Goal: Information Seeking & Learning: Find specific fact

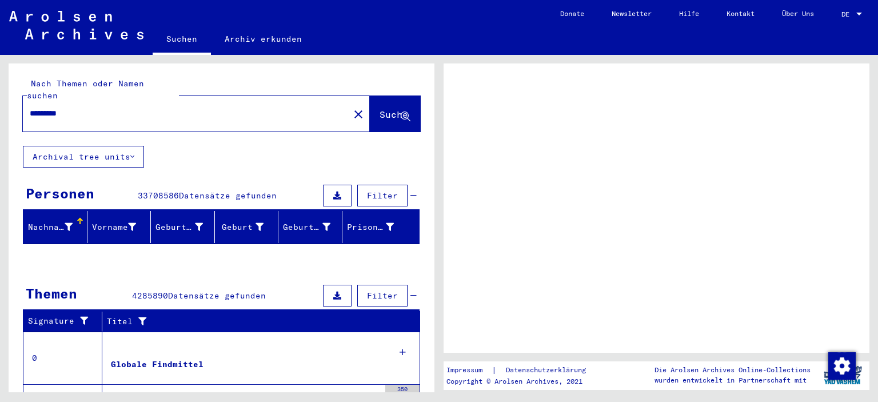
click at [131, 153] on icon at bounding box center [132, 157] width 4 height 8
click at [134, 153] on icon at bounding box center [132, 157] width 4 height 8
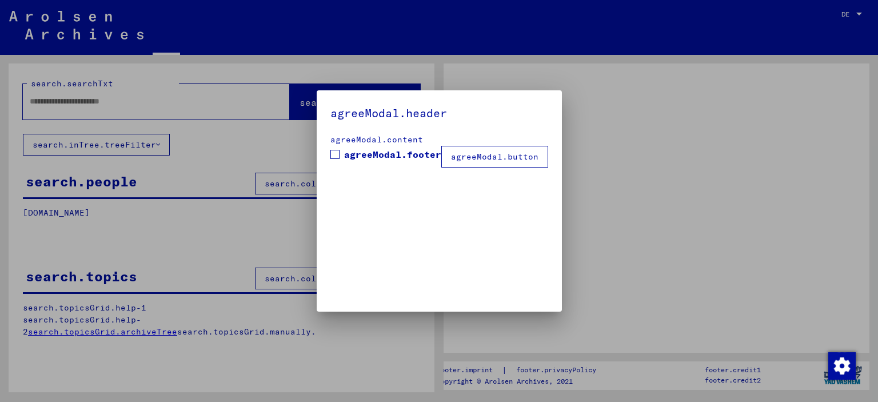
type input "*********"
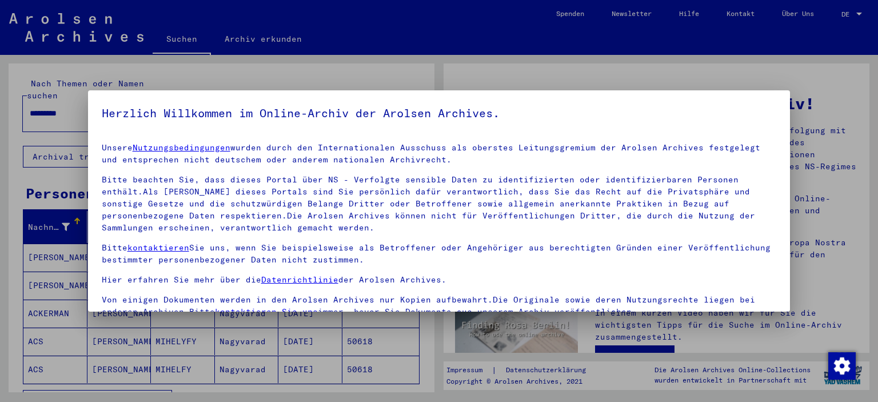
click at [714, 113] on h5 "Herzlich Willkommen im Online-Archiv der Arolsen Archives." at bounding box center [439, 113] width 675 height 18
click at [567, 72] on div at bounding box center [439, 201] width 878 height 402
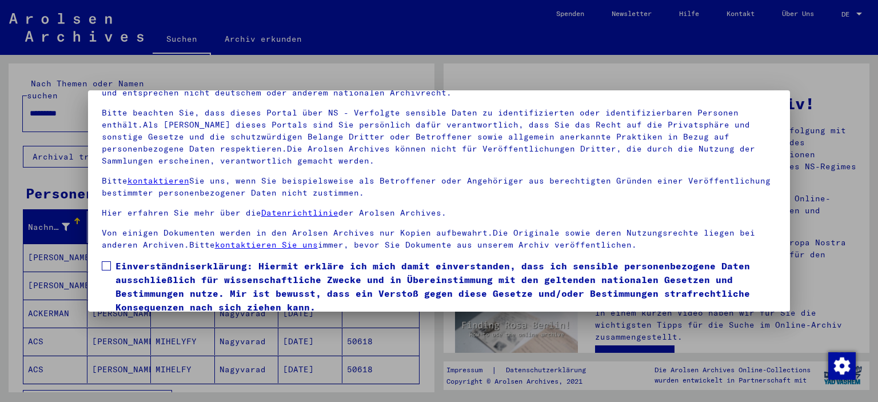
scroll to position [97, 0]
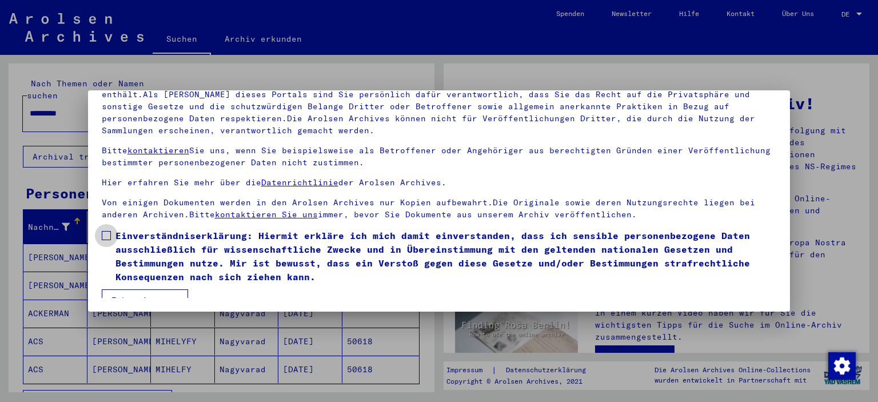
drag, startPoint x: 105, startPoint y: 234, endPoint x: 201, endPoint y: 272, distance: 103.4
click at [106, 234] on span at bounding box center [106, 235] width 9 height 9
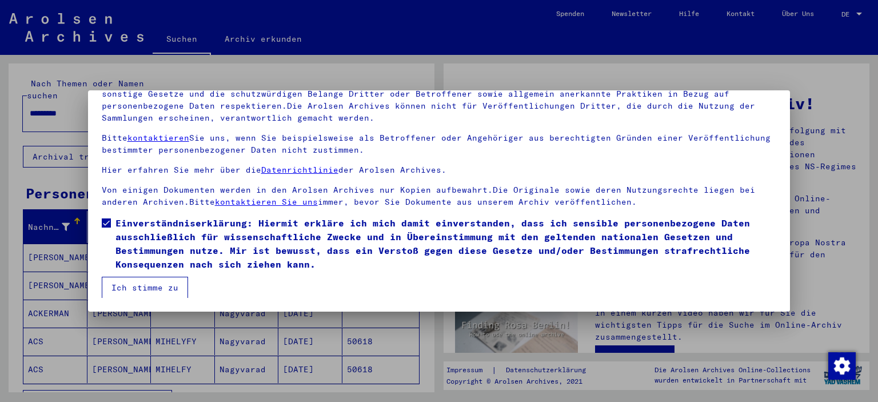
click at [151, 287] on button "Ich stimme zu" at bounding box center [145, 288] width 86 height 22
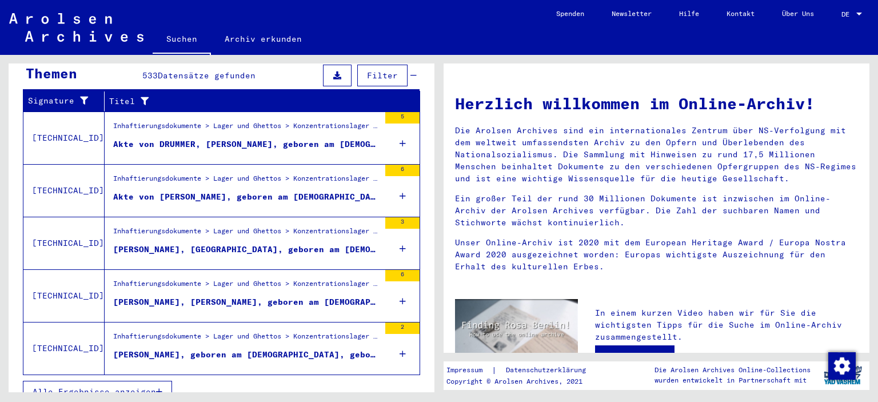
scroll to position [50, 0]
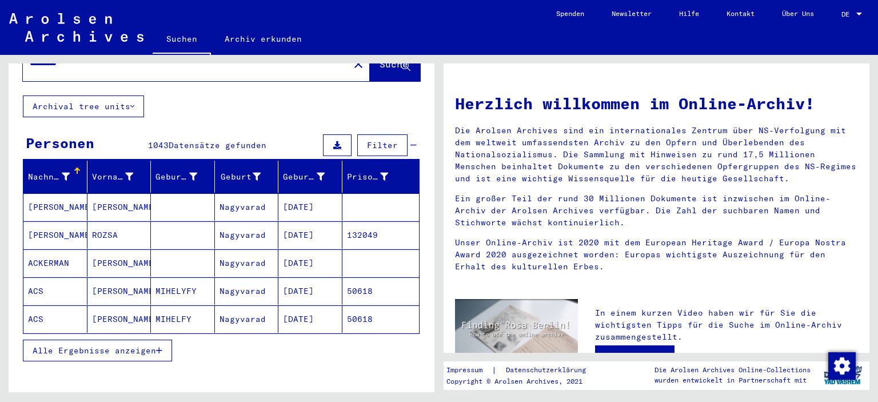
click at [125, 345] on span "Alle Ergebnisse anzeigen" at bounding box center [94, 350] width 123 height 10
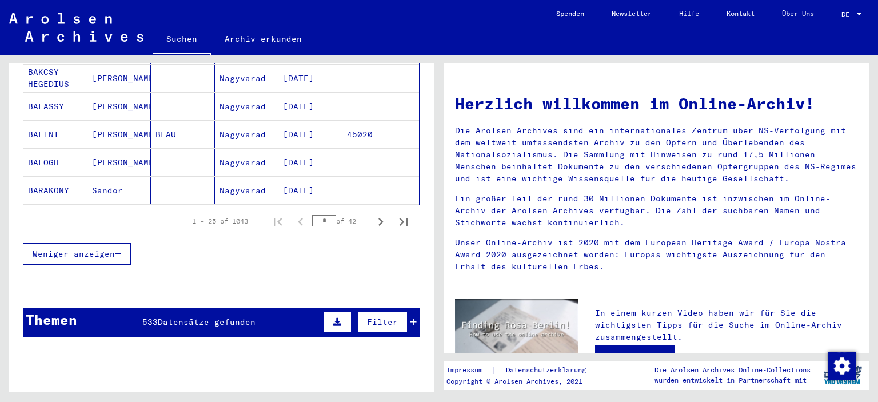
scroll to position [794, 0]
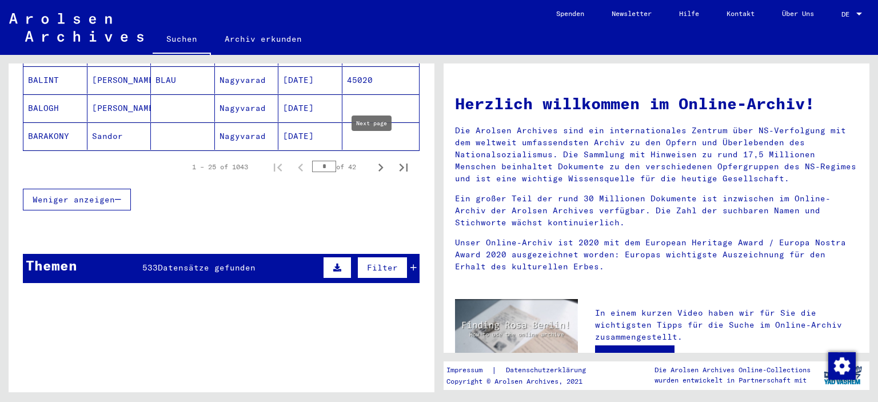
click at [373, 160] on icon "Next page" at bounding box center [381, 168] width 16 height 16
click at [378, 164] on icon "Next page" at bounding box center [380, 168] width 5 height 8
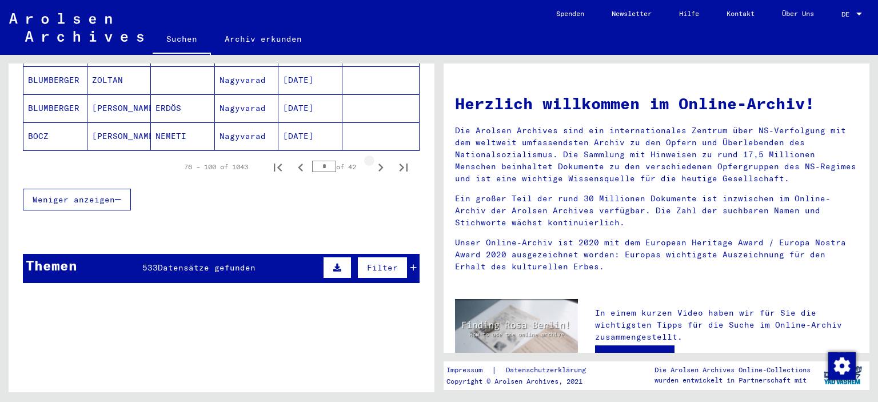
click at [378, 164] on icon "Next page" at bounding box center [380, 168] width 5 height 8
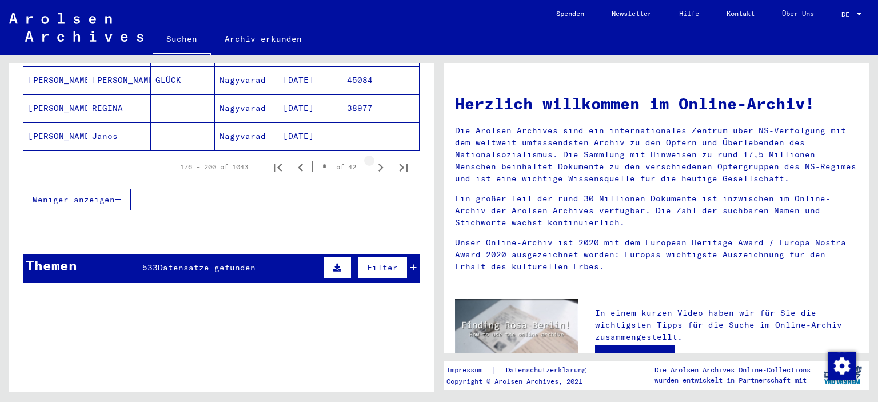
click at [378, 164] on icon "Next page" at bounding box center [380, 168] width 5 height 8
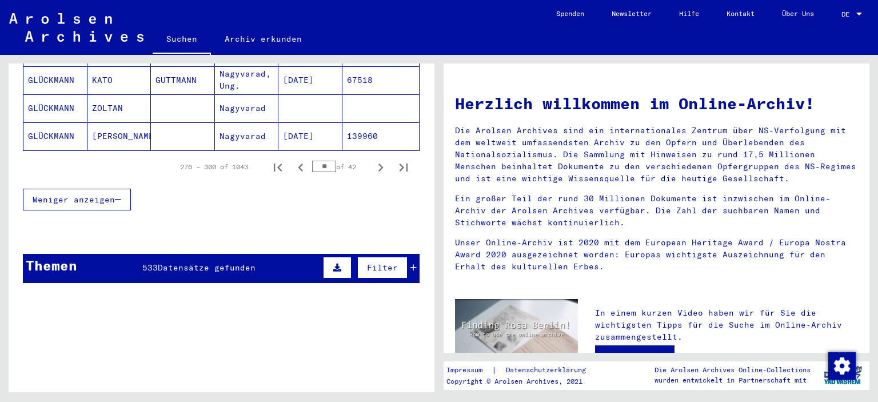
click at [378, 164] on icon "Next page" at bounding box center [380, 168] width 5 height 8
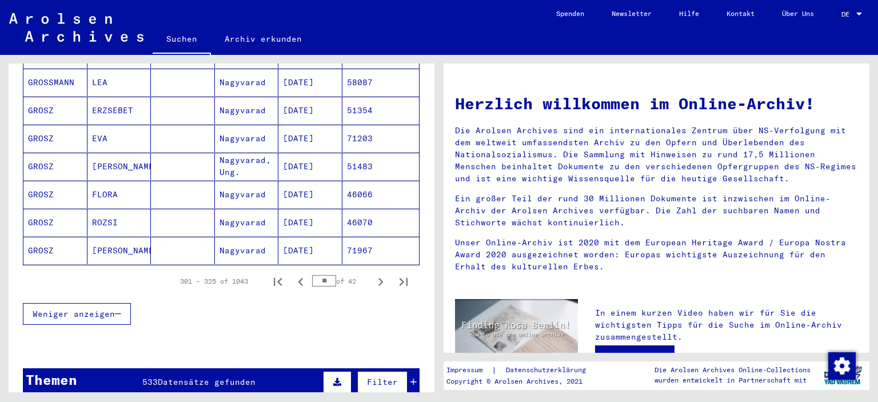
scroll to position [732, 0]
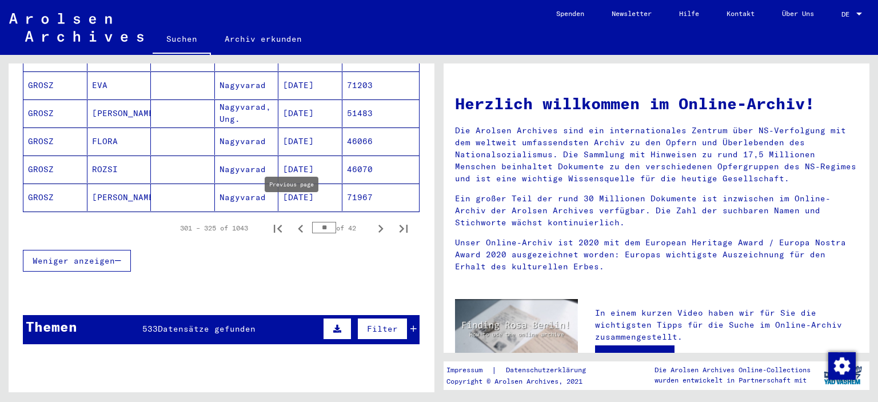
click at [298, 225] on icon "Previous page" at bounding box center [300, 229] width 5 height 8
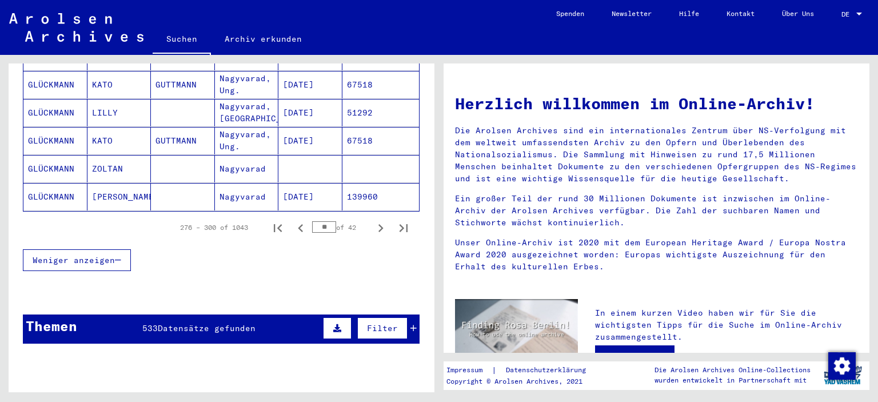
scroll to position [788, 0]
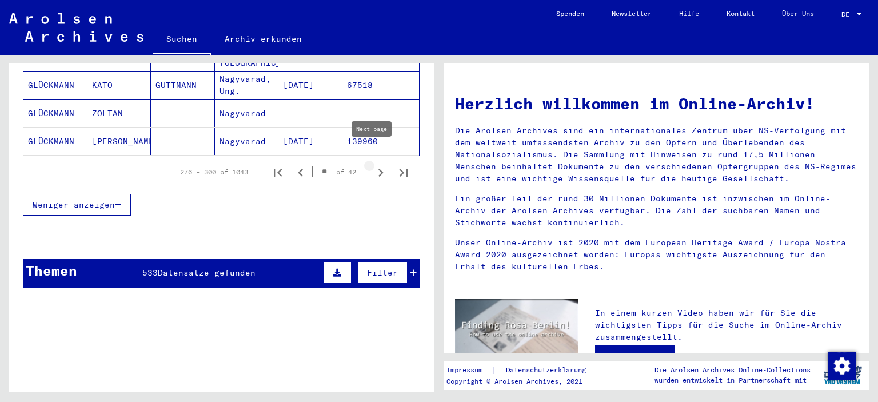
click at [378, 169] on icon "Next page" at bounding box center [380, 173] width 5 height 8
type input "**"
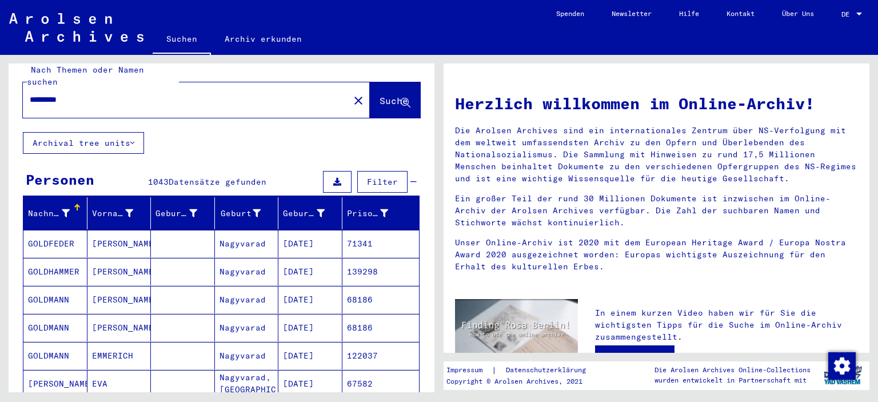
scroll to position [0, 0]
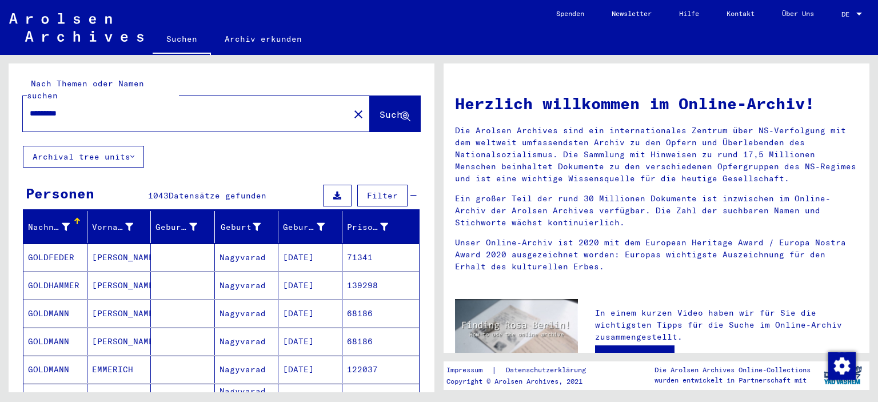
drag, startPoint x: 77, startPoint y: 101, endPoint x: 1, endPoint y: 105, distance: 76.1
click at [1, 105] on div "Nach Themen oder Namen suchen ********* close Suche Archival tree units Persone…" at bounding box center [219, 223] width 439 height 337
type input "**********"
click at [391, 109] on span "Suche" at bounding box center [394, 114] width 29 height 11
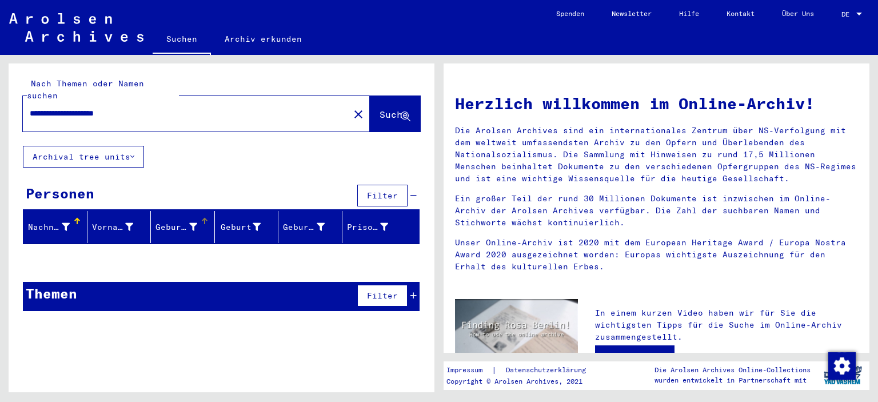
click at [172, 221] on div "Geburtsname" at bounding box center [177, 227] width 42 height 12
click at [204, 218] on div at bounding box center [204, 221] width 1 height 6
click at [133, 153] on icon at bounding box center [132, 157] width 4 height 8
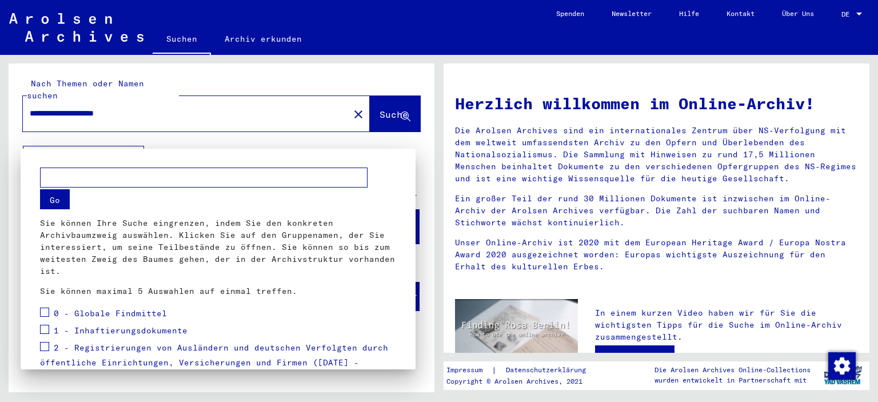
click at [341, 102] on div at bounding box center [439, 201] width 878 height 402
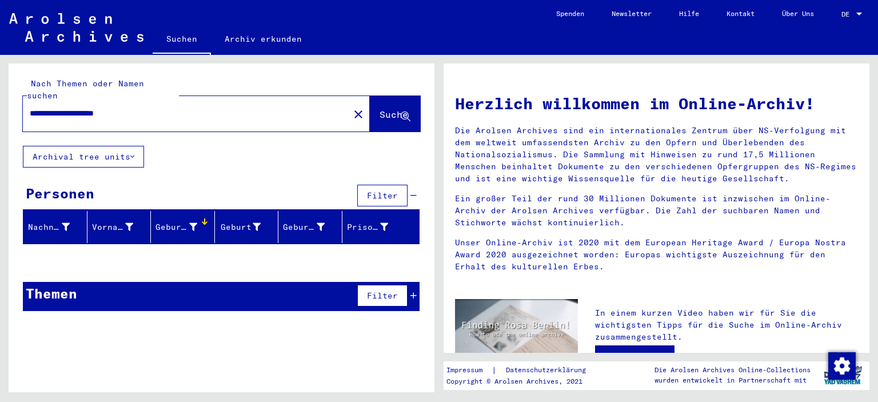
drag, startPoint x: 139, startPoint y: 99, endPoint x: 13, endPoint y: 105, distance: 126.5
click at [13, 105] on div "**********" at bounding box center [222, 104] width 426 height 82
click at [405, 112] on icon at bounding box center [406, 117] width 10 height 10
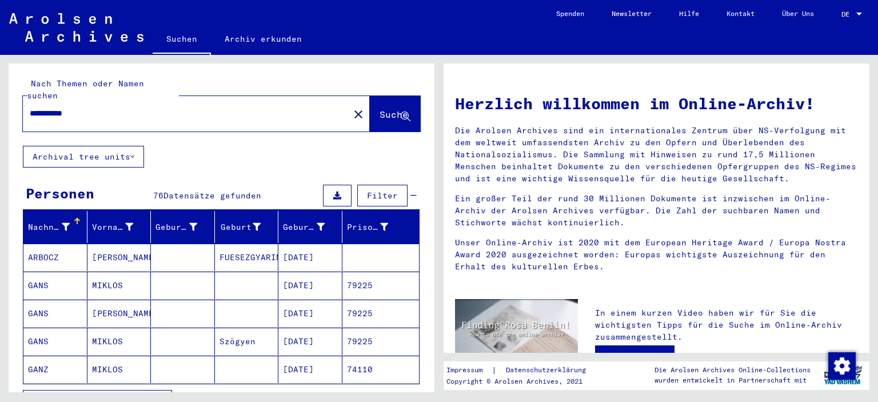
click at [357, 274] on mat-cell "79225" at bounding box center [380, 285] width 77 height 27
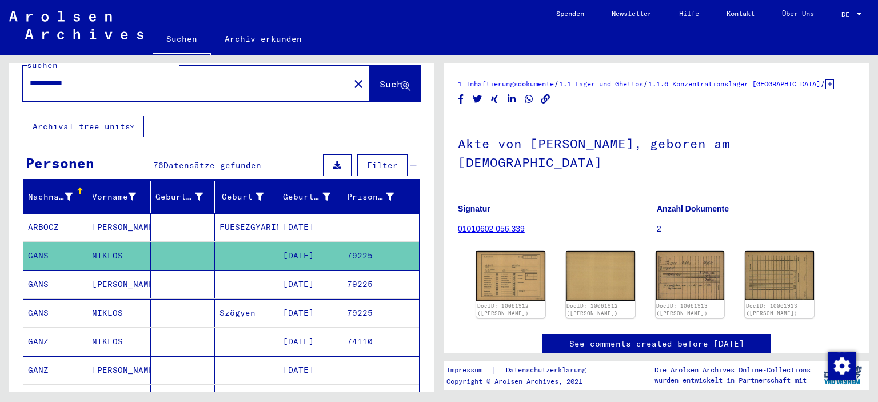
scroll to position [57, 0]
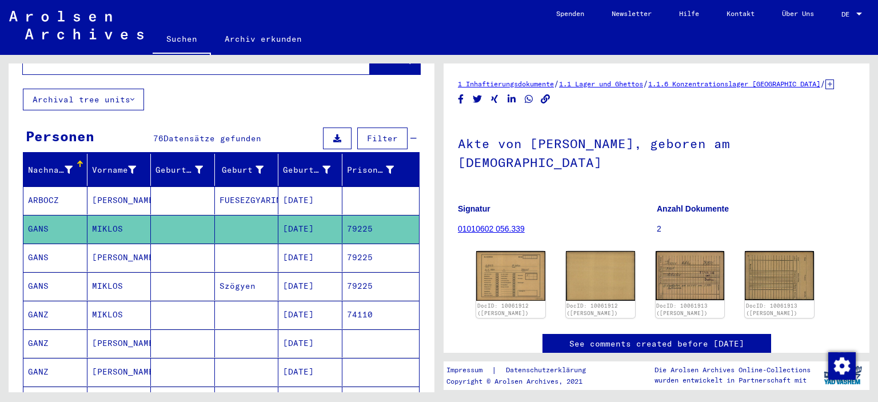
click at [41, 301] on mat-cell "GANZ" at bounding box center [55, 315] width 64 height 28
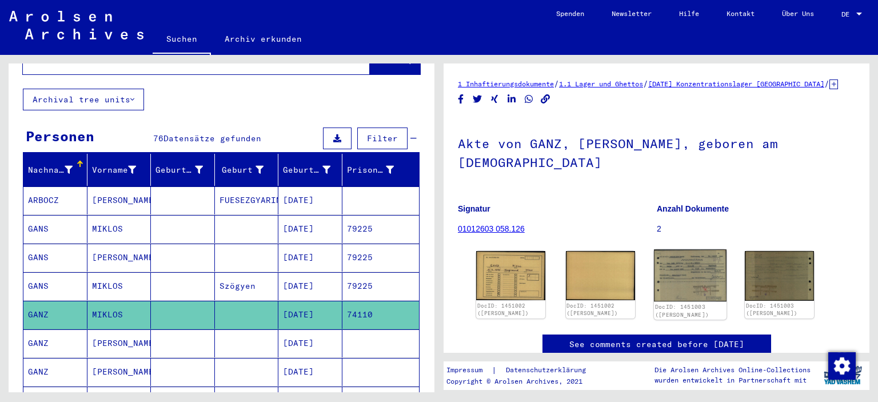
click at [700, 271] on img at bounding box center [689, 275] width 73 height 52
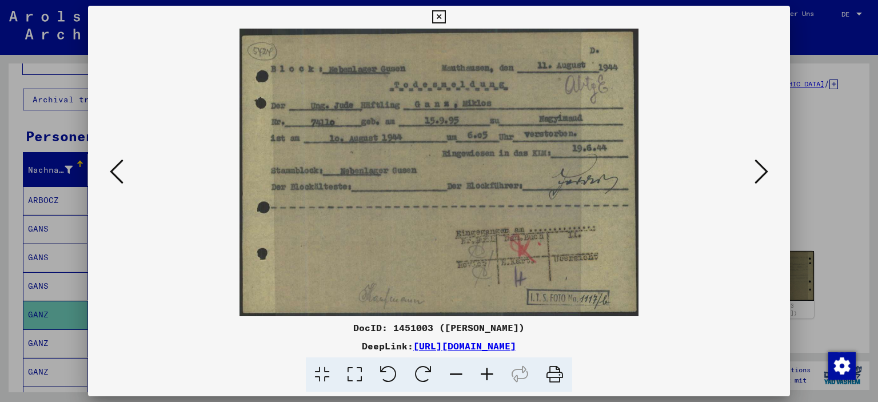
click at [763, 174] on icon at bounding box center [762, 171] width 14 height 27
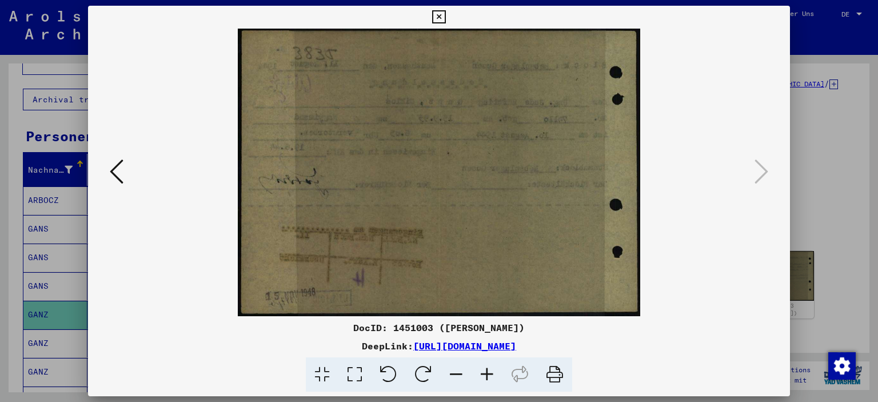
click at [114, 169] on icon at bounding box center [117, 171] width 14 height 27
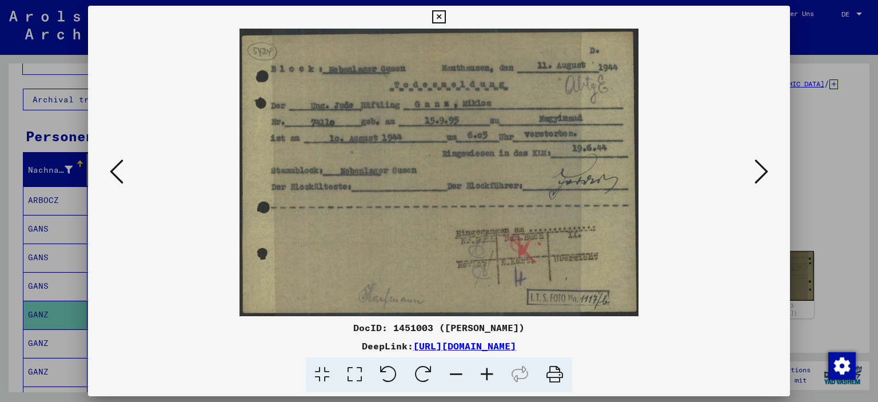
click at [114, 169] on icon at bounding box center [117, 171] width 14 height 27
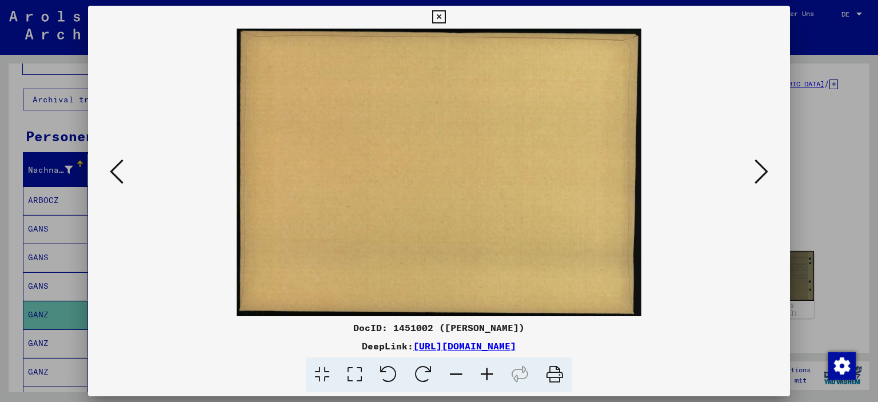
click at [114, 169] on icon at bounding box center [117, 171] width 14 height 27
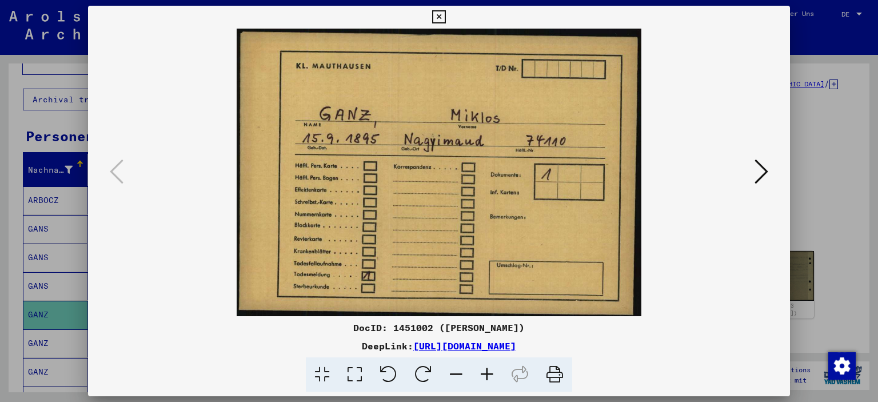
click at [766, 171] on icon at bounding box center [762, 171] width 14 height 27
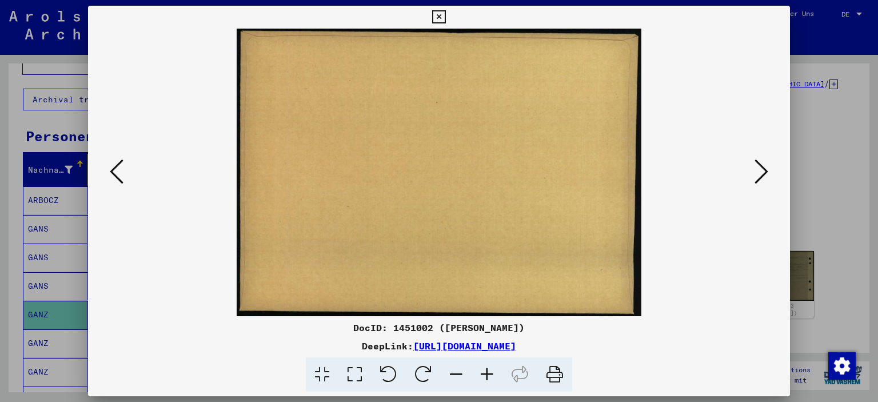
click at [766, 171] on icon at bounding box center [762, 171] width 14 height 27
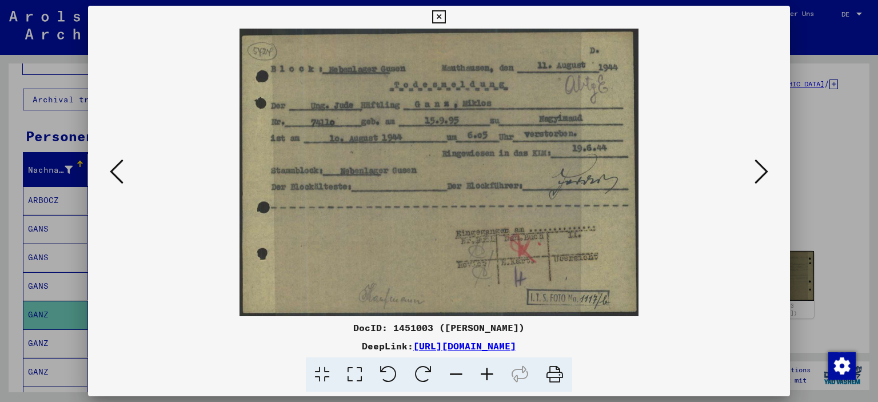
click at [437, 15] on icon at bounding box center [438, 17] width 13 height 14
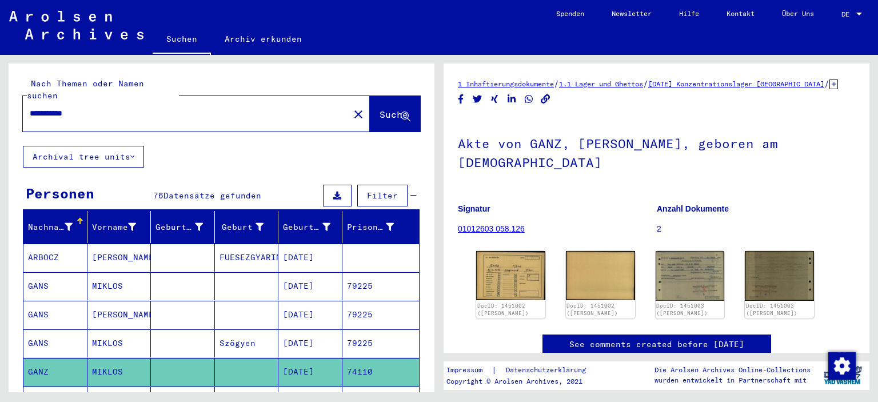
click at [31, 107] on input "**********" at bounding box center [186, 113] width 313 height 12
click at [401, 112] on icon at bounding box center [406, 117] width 10 height 10
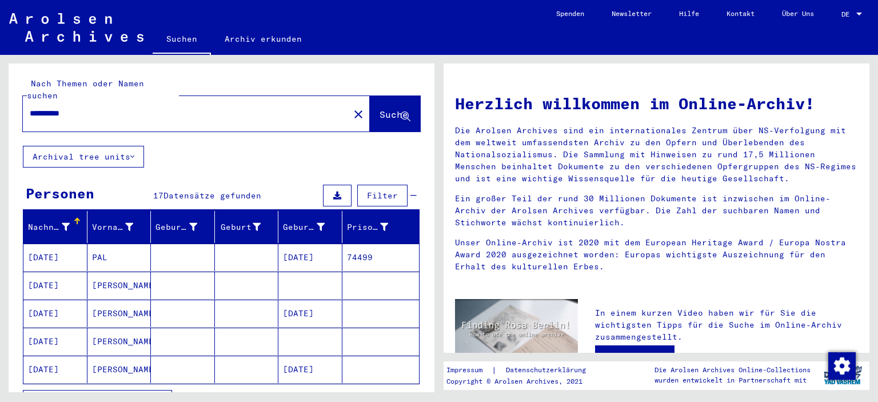
click at [361, 244] on mat-cell "74499" at bounding box center [380, 257] width 77 height 27
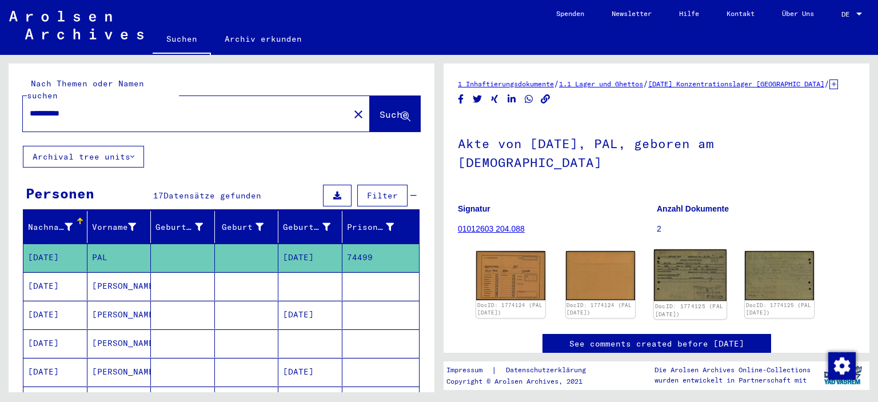
click at [685, 268] on img at bounding box center [689, 274] width 73 height 51
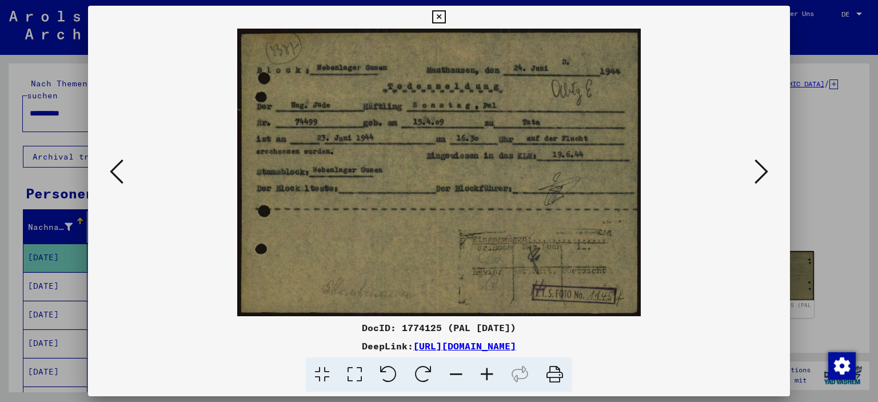
click at [760, 171] on icon at bounding box center [762, 171] width 14 height 27
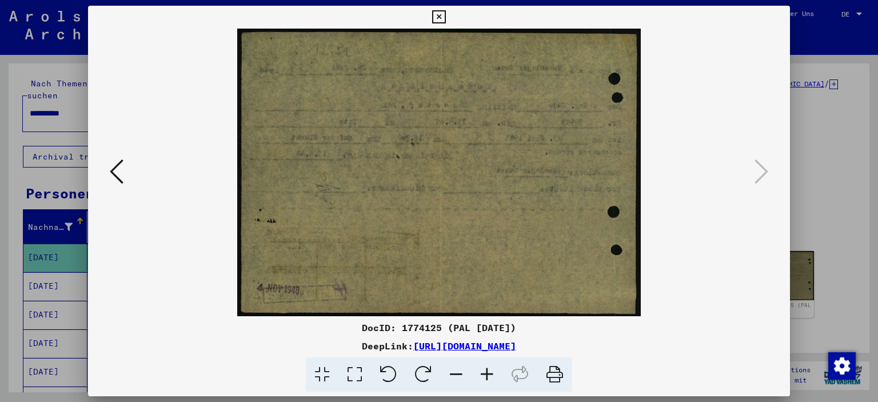
click at [108, 173] on button at bounding box center [116, 172] width 21 height 33
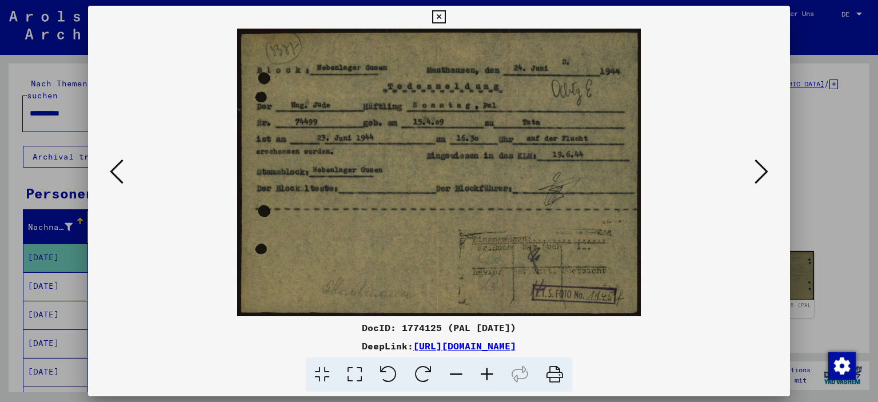
click at [108, 173] on button at bounding box center [116, 172] width 21 height 33
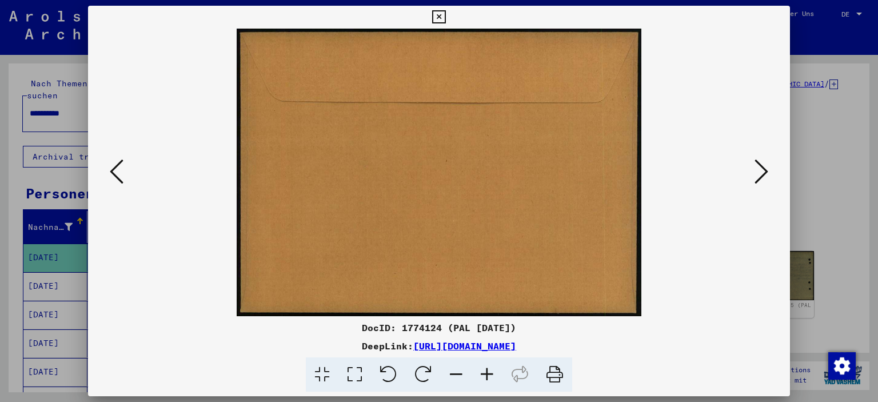
click at [107, 173] on button at bounding box center [116, 172] width 21 height 33
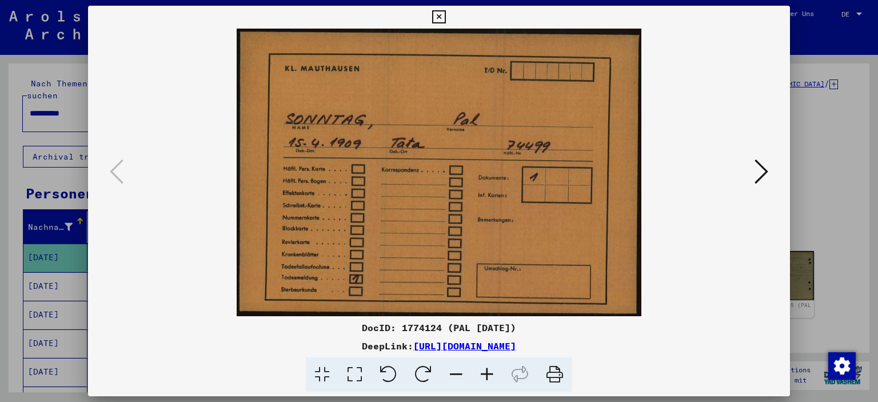
click at [437, 14] on icon at bounding box center [438, 17] width 13 height 14
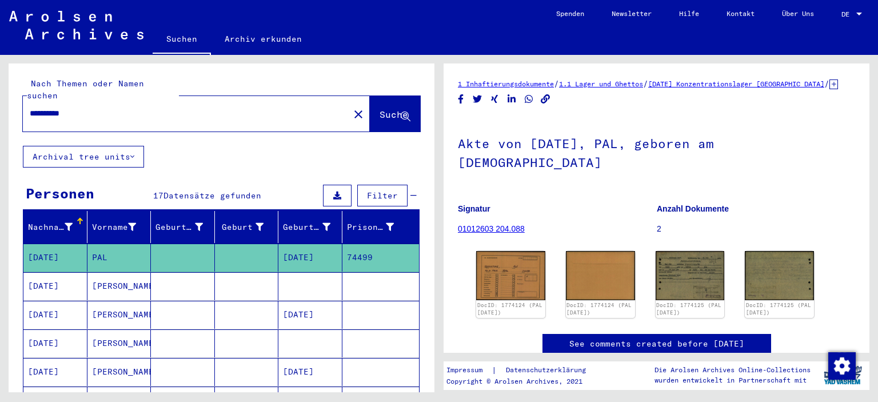
click at [65, 107] on input "**********" at bounding box center [186, 113] width 313 height 12
click at [401, 112] on icon at bounding box center [406, 117] width 10 height 10
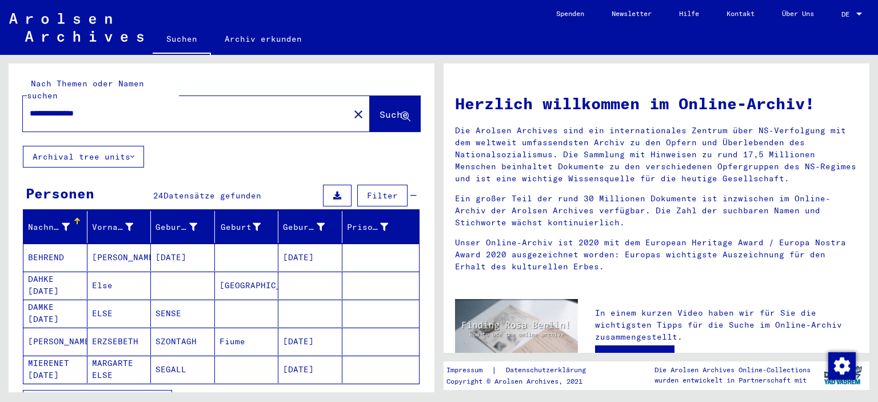
drag, startPoint x: 108, startPoint y: 99, endPoint x: 64, endPoint y: 105, distance: 44.3
click at [64, 107] on input "**********" at bounding box center [183, 113] width 306 height 12
click at [401, 112] on icon at bounding box center [406, 117] width 10 height 10
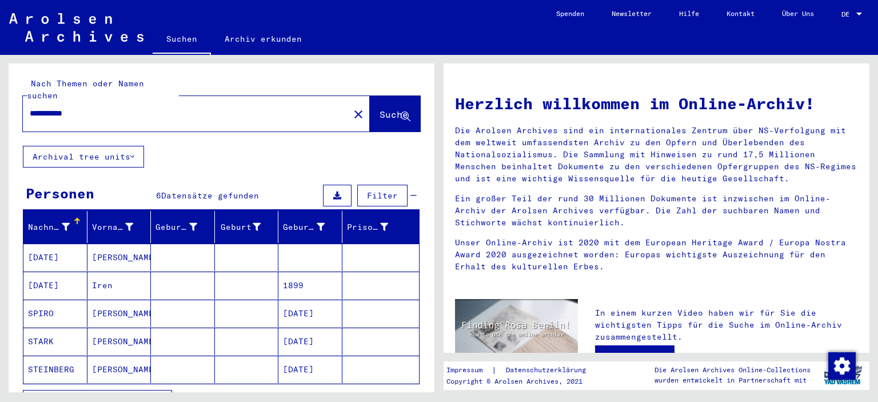
drag, startPoint x: 59, startPoint y: 101, endPoint x: 11, endPoint y: 96, distance: 48.2
click at [11, 96] on div "**********" at bounding box center [222, 104] width 426 height 82
type input "*********"
click at [401, 112] on icon at bounding box center [406, 117] width 10 height 10
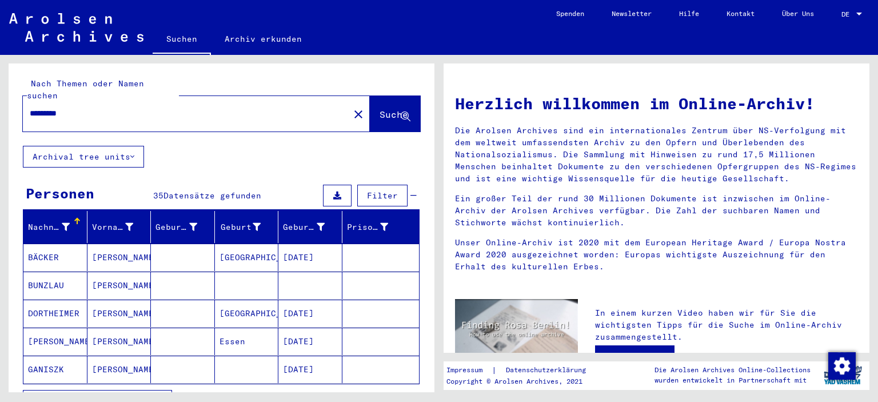
click at [28, 101] on div "*********" at bounding box center [179, 114] width 313 height 26
drag, startPoint x: 78, startPoint y: 102, endPoint x: 26, endPoint y: 107, distance: 51.7
click at [26, 107] on div "*********" at bounding box center [179, 114] width 313 height 26
type input "****"
click at [401, 112] on icon at bounding box center [406, 117] width 10 height 10
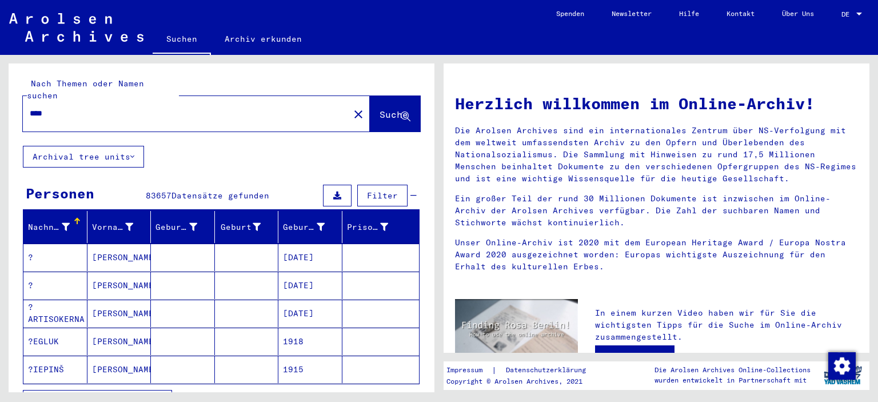
drag, startPoint x: 50, startPoint y: 100, endPoint x: 15, endPoint y: 95, distance: 34.6
click at [15, 95] on div "Nach Themen oder Namen suchen **** close Suche" at bounding box center [222, 104] width 426 height 82
click at [29, 101] on div at bounding box center [179, 114] width 313 height 26
click at [33, 107] on input "text" at bounding box center [183, 113] width 306 height 12
type input "**********"
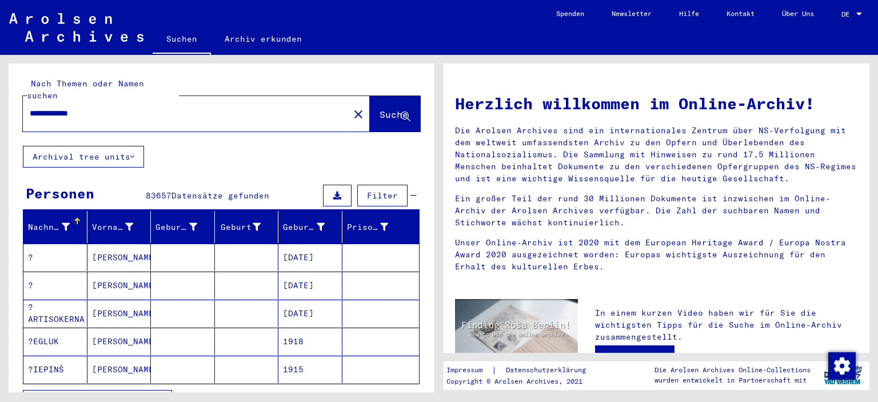
click at [401, 112] on icon at bounding box center [406, 117] width 10 height 10
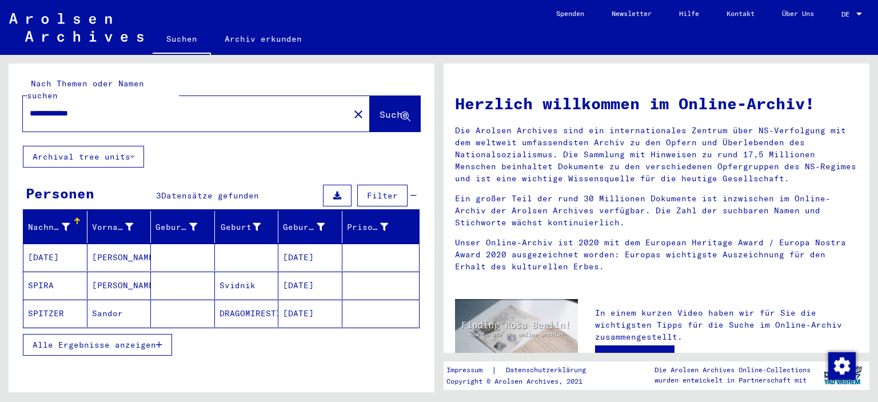
drag, startPoint x: 95, startPoint y: 98, endPoint x: 18, endPoint y: 90, distance: 77.7
click at [18, 90] on div "**********" at bounding box center [222, 104] width 426 height 82
click at [401, 112] on icon at bounding box center [406, 117] width 10 height 10
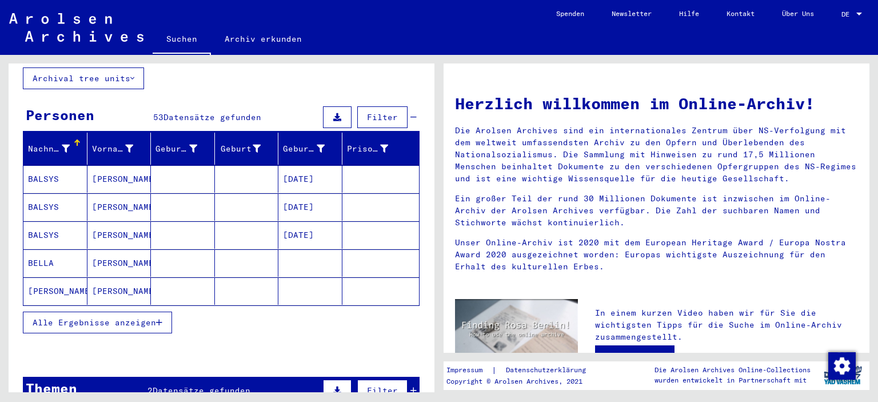
scroll to position [114, 0]
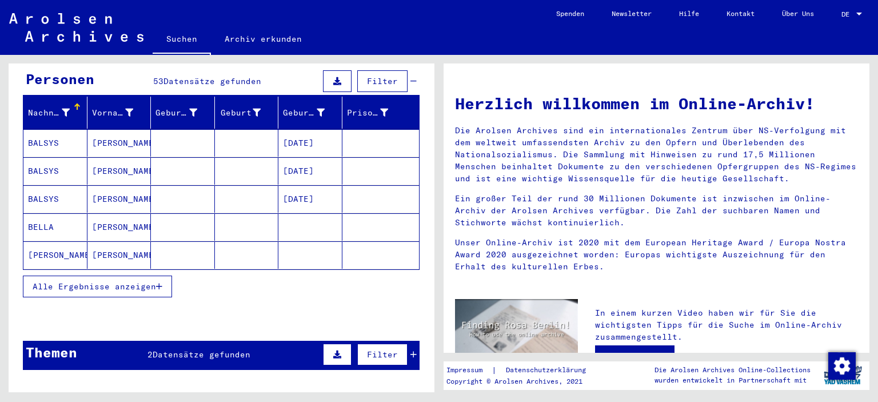
click at [108, 281] on span "Alle Ergebnisse anzeigen" at bounding box center [94, 286] width 123 height 10
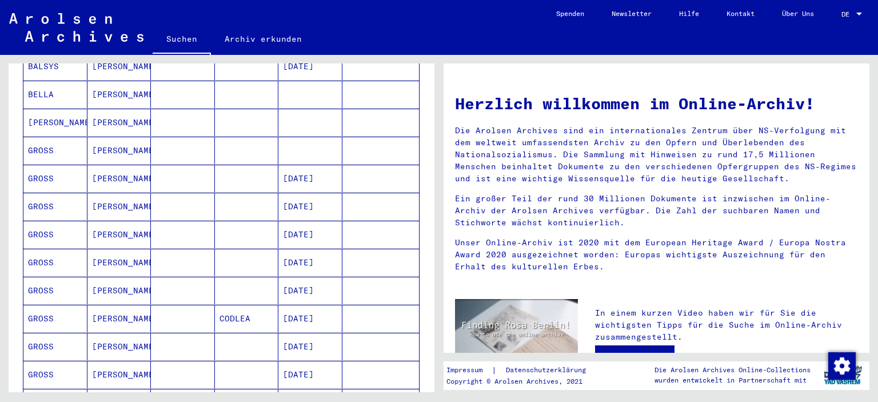
scroll to position [0, 0]
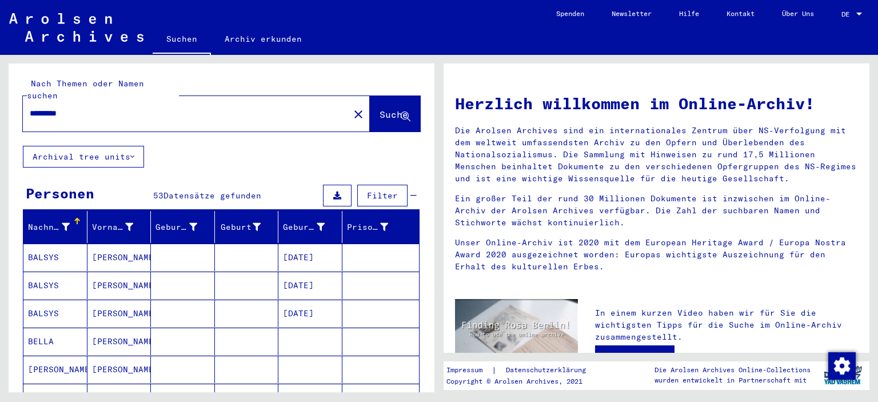
click at [55, 107] on input "*********" at bounding box center [183, 113] width 306 height 12
click at [401, 112] on icon at bounding box center [406, 117] width 10 height 10
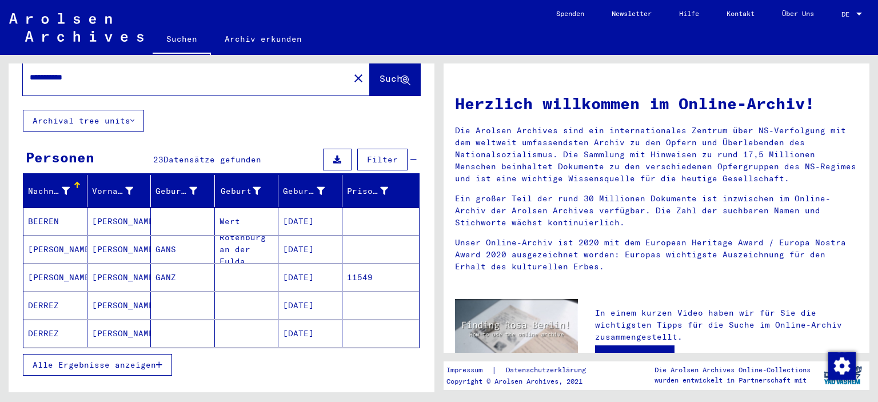
scroll to position [41, 0]
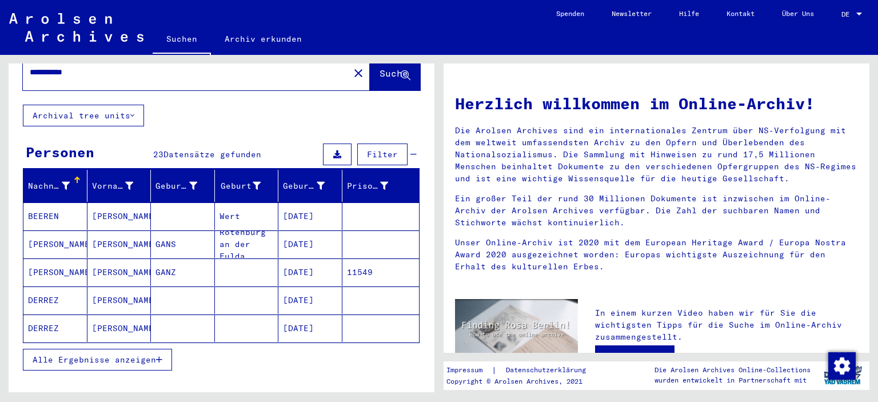
click at [129, 354] on span "Alle Ergebnisse anzeigen" at bounding box center [94, 359] width 123 height 10
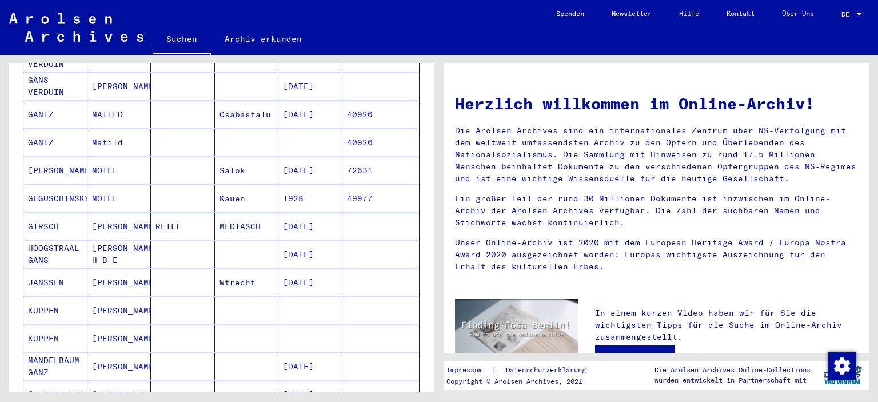
scroll to position [386, 0]
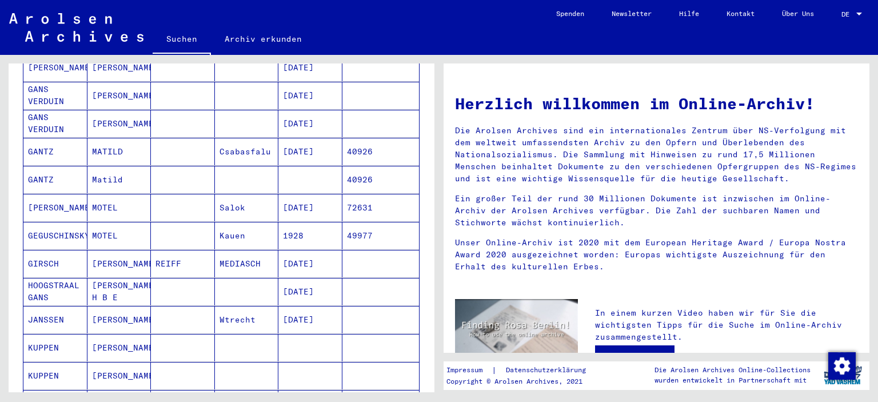
click at [359, 166] on mat-cell "40926" at bounding box center [380, 179] width 77 height 27
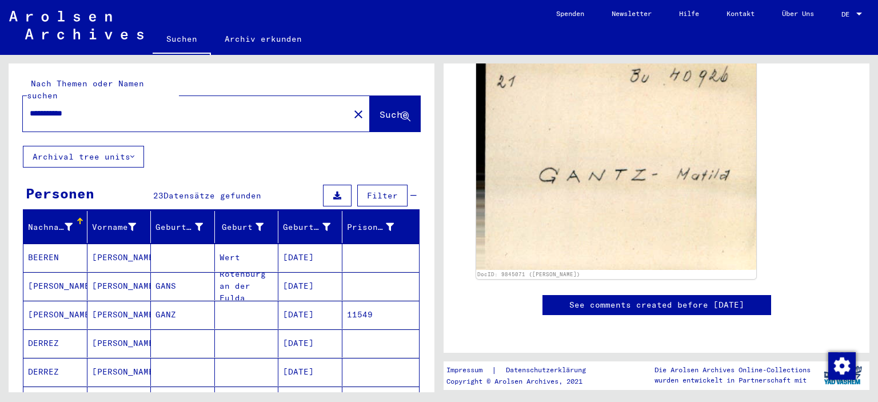
click at [54, 107] on input "**********" at bounding box center [186, 113] width 313 height 12
type input "*********"
click at [401, 112] on icon at bounding box center [406, 117] width 10 height 10
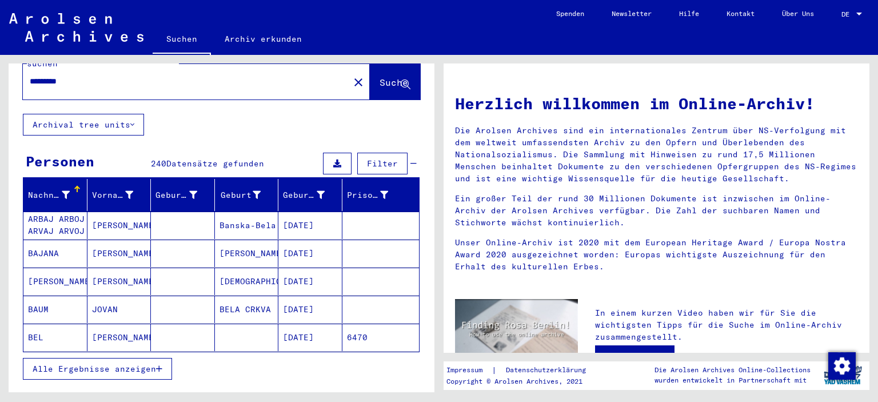
scroll to position [39, 0]
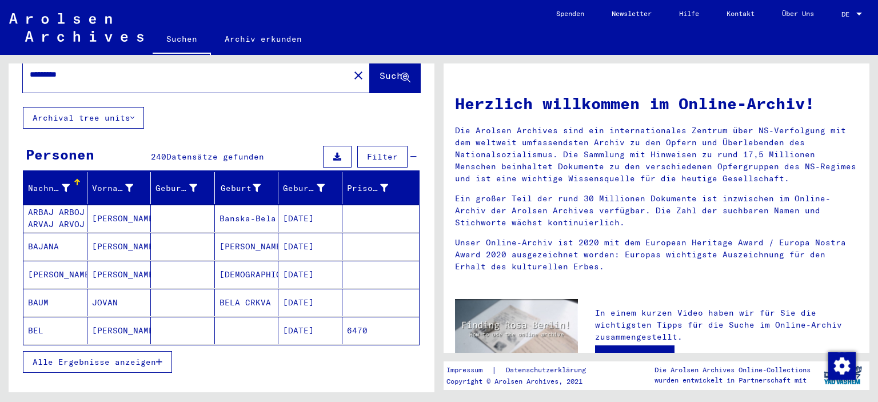
click at [135, 357] on span "Alle Ergebnisse anzeigen" at bounding box center [94, 362] width 123 height 10
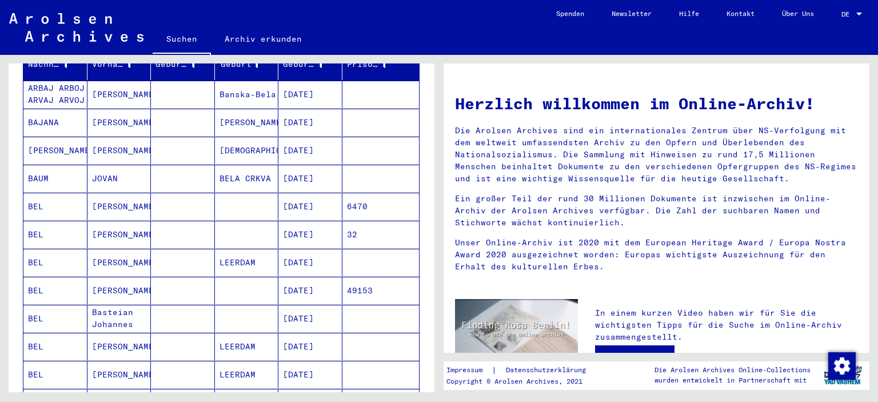
scroll to position [0, 0]
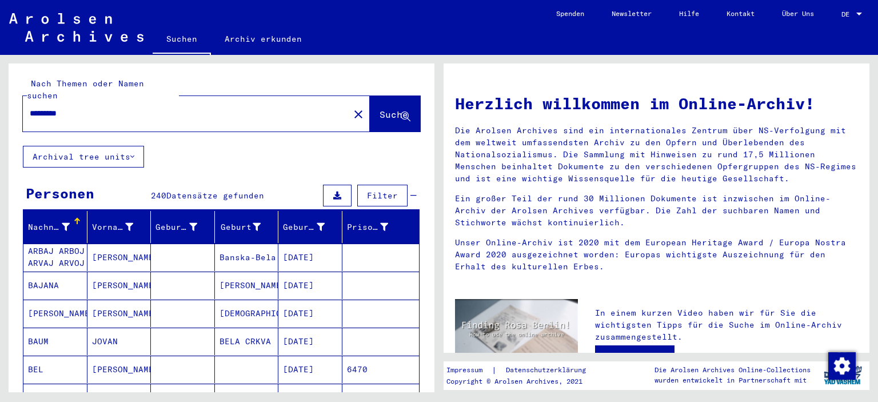
drag, startPoint x: 83, startPoint y: 100, endPoint x: 0, endPoint y: 98, distance: 82.9
click at [0, 98] on div "Nach Themen oder Namen suchen ********* close Suche Archival tree units Persone…" at bounding box center [219, 223] width 439 height 337
click at [401, 112] on icon at bounding box center [406, 117] width 10 height 10
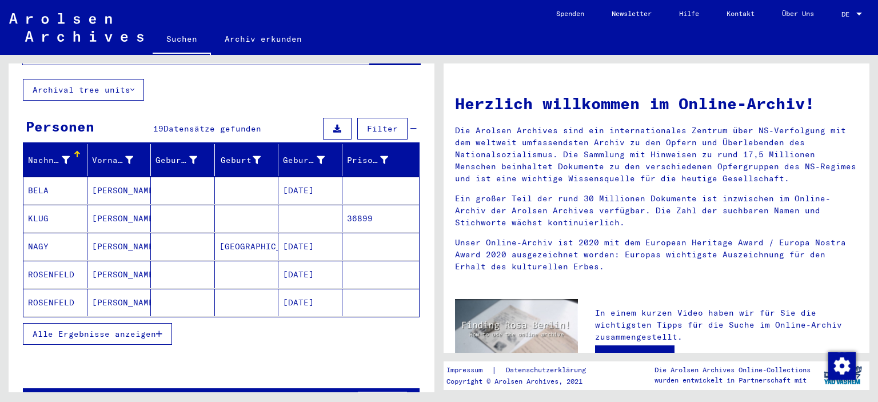
scroll to position [89, 0]
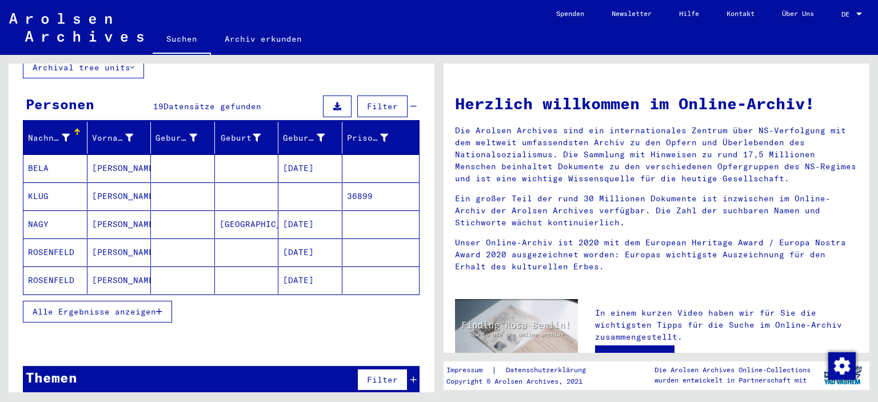
click at [123, 306] on span "Alle Ergebnisse anzeigen" at bounding box center [94, 311] width 123 height 10
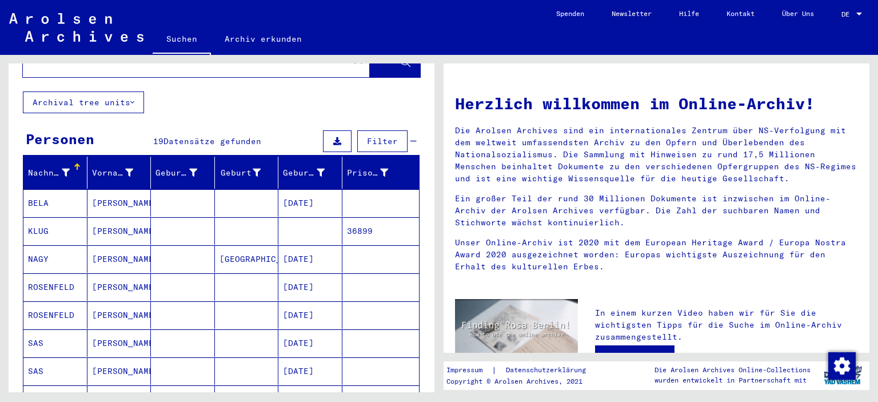
scroll to position [0, 0]
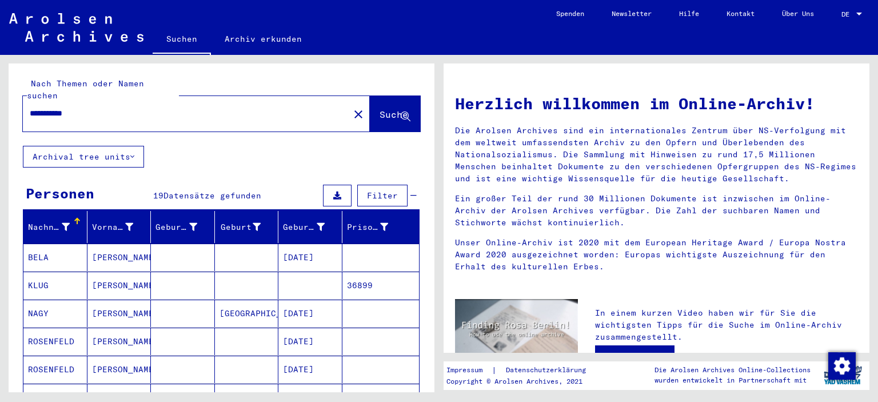
click at [31, 107] on input "**********" at bounding box center [183, 113] width 306 height 12
type input "**********"
click at [401, 112] on icon at bounding box center [406, 117] width 10 height 10
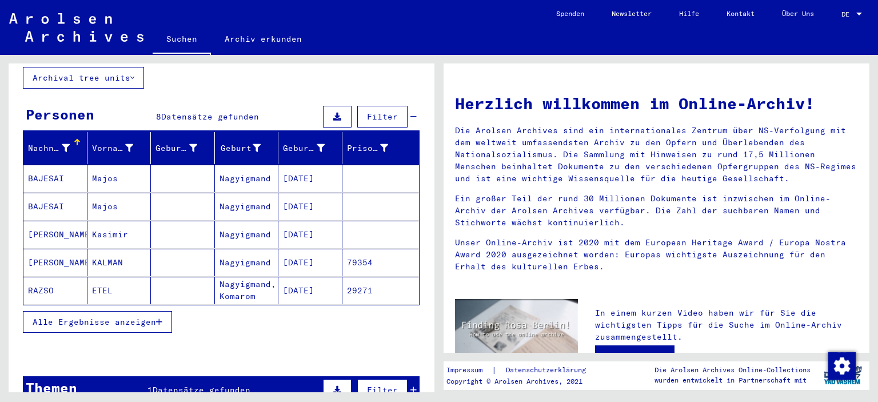
scroll to position [114, 0]
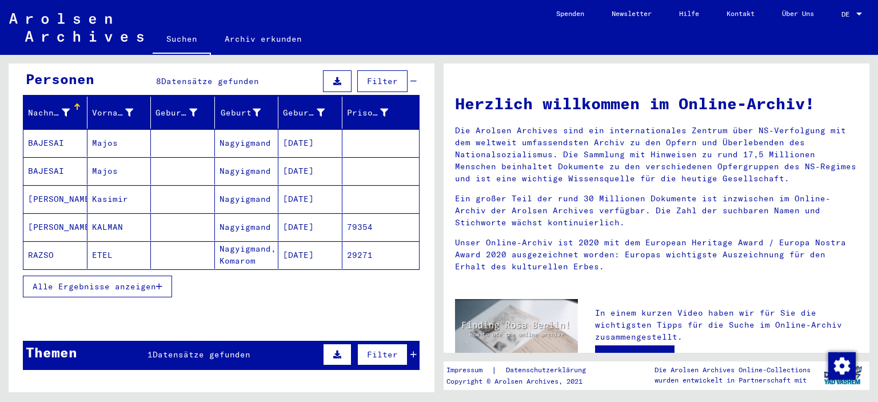
click at [97, 281] on span "Alle Ergebnisse anzeigen" at bounding box center [94, 286] width 123 height 10
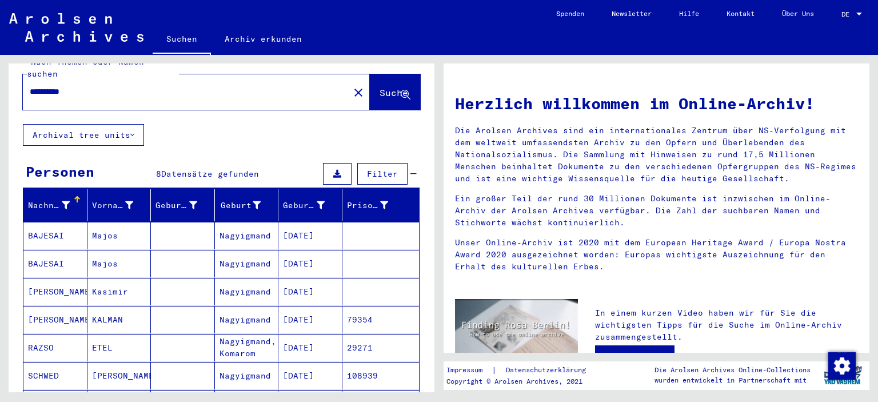
scroll to position [0, 0]
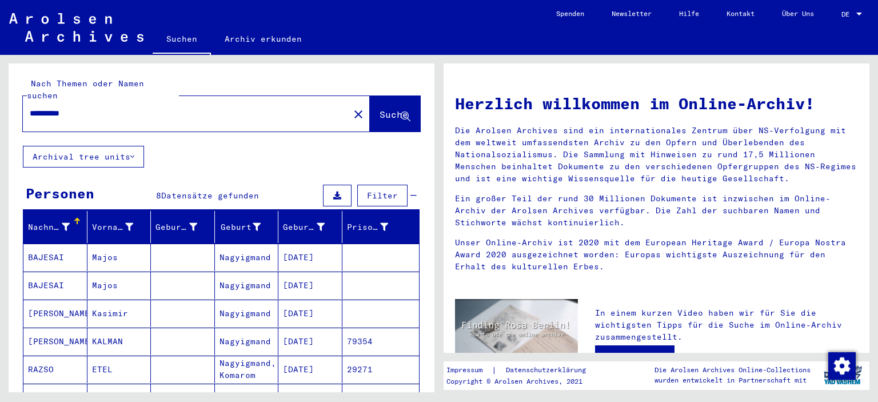
drag, startPoint x: 82, startPoint y: 98, endPoint x: 0, endPoint y: 95, distance: 81.8
click at [0, 95] on div "**********" at bounding box center [219, 223] width 439 height 337
type input "****"
click at [401, 112] on icon at bounding box center [406, 117] width 10 height 10
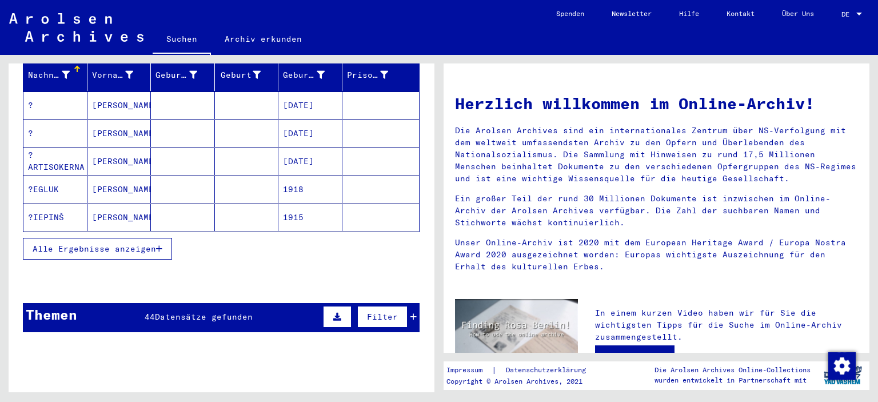
scroll to position [185, 0]
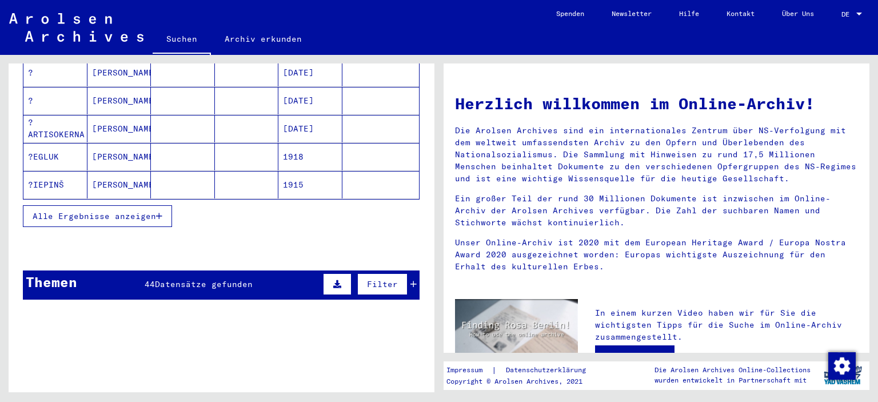
click at [112, 211] on span "Alle Ergebnisse anzeigen" at bounding box center [94, 216] width 123 height 10
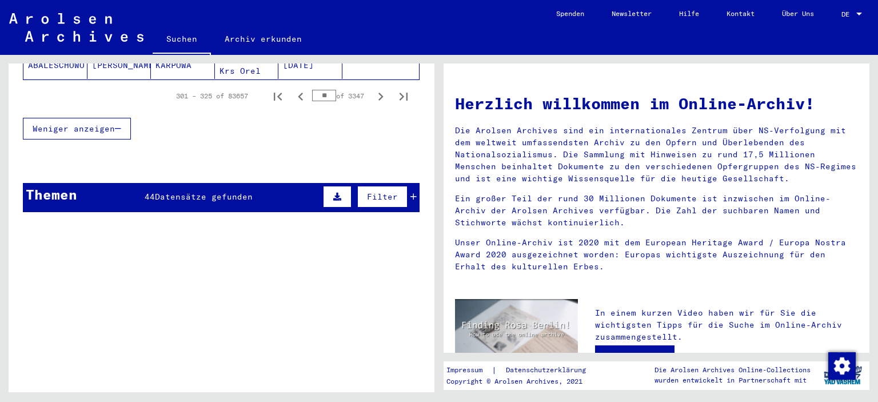
scroll to position [871, 0]
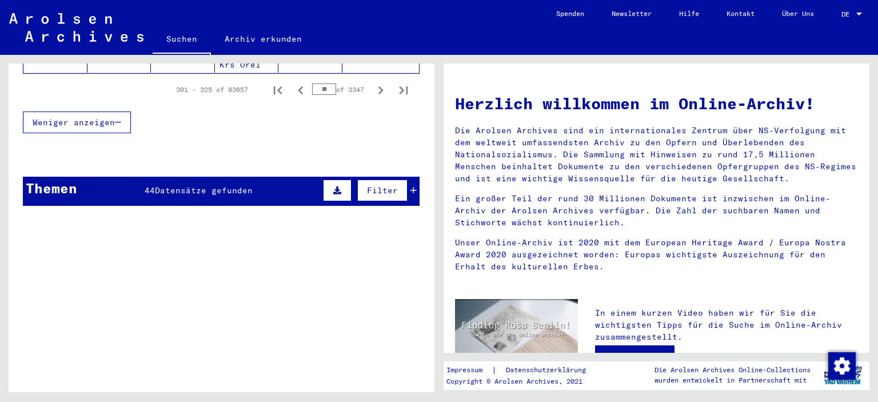
click at [333, 186] on icon at bounding box center [337, 190] width 8 height 8
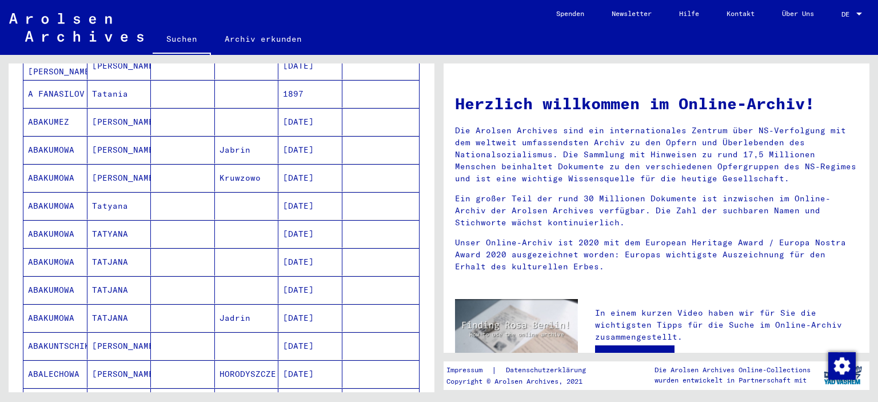
scroll to position [13, 0]
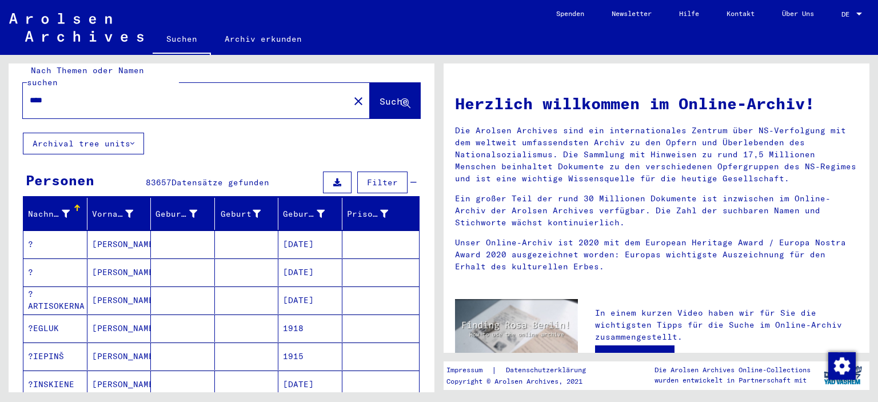
drag, startPoint x: 56, startPoint y: 84, endPoint x: 0, endPoint y: 87, distance: 56.1
click at [0, 87] on div "Nach Themen oder Namen suchen **** close Suche Archival tree units Personen 836…" at bounding box center [219, 223] width 439 height 337
click at [401, 99] on icon at bounding box center [406, 104] width 10 height 10
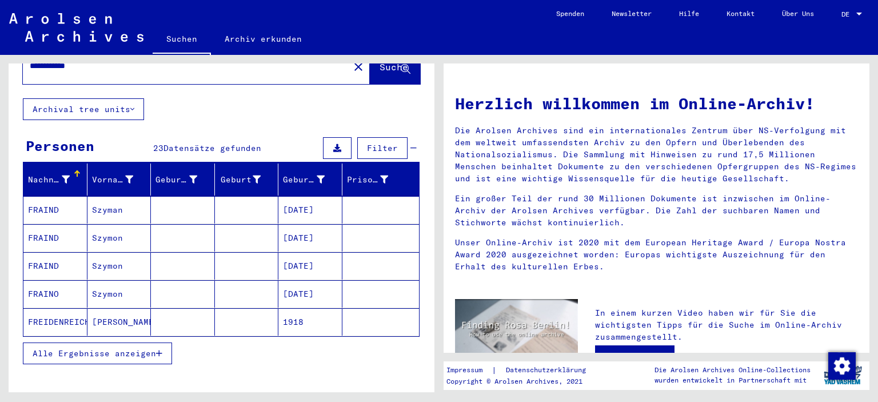
scroll to position [114, 0]
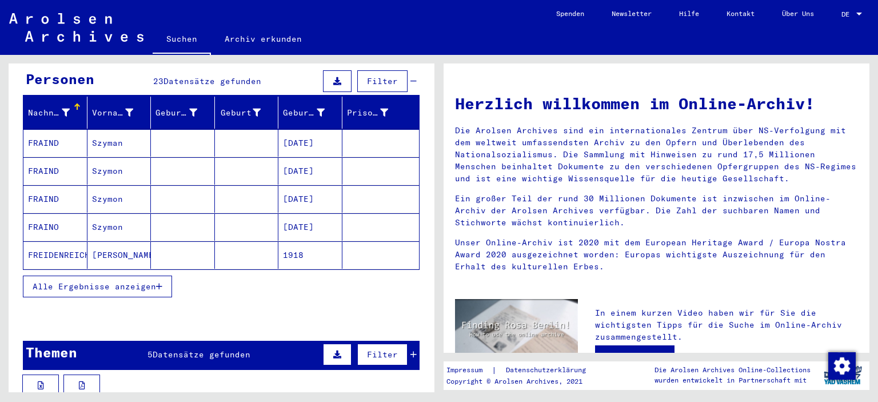
click at [117, 281] on span "Alle Ergebnisse anzeigen" at bounding box center [94, 286] width 123 height 10
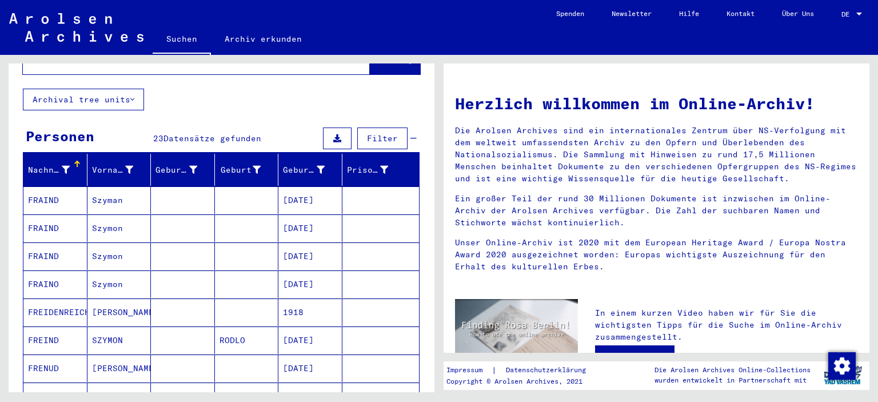
scroll to position [0, 0]
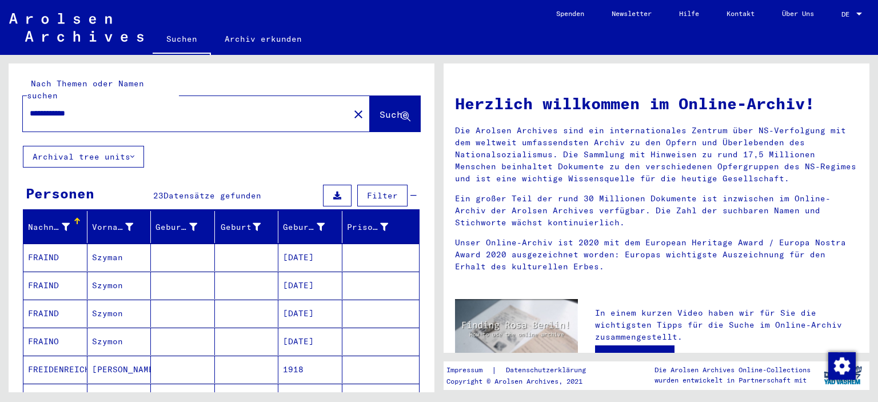
click at [65, 107] on input "**********" at bounding box center [183, 113] width 306 height 12
click at [401, 112] on icon at bounding box center [406, 117] width 10 height 10
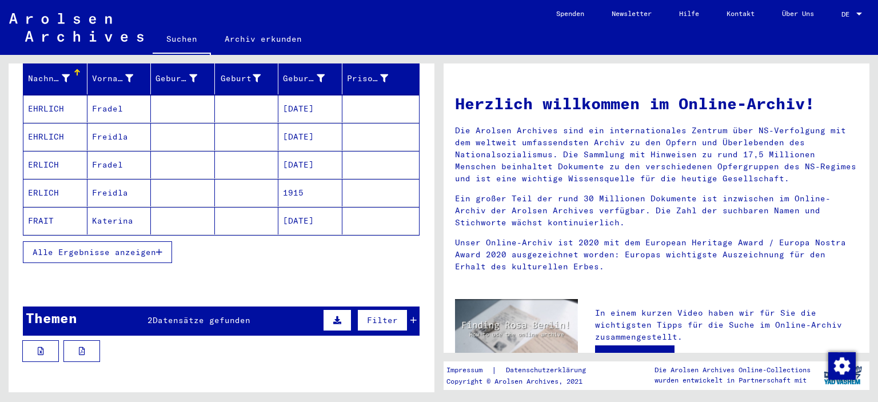
scroll to position [173, 0]
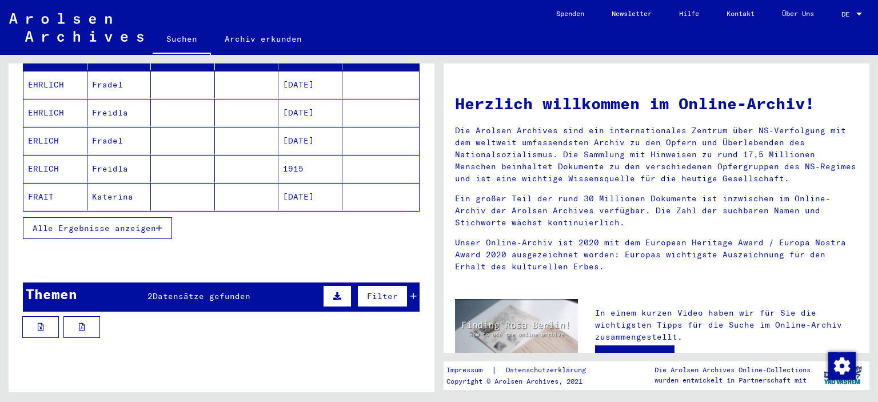
click at [111, 223] on span "Alle Ergebnisse anzeigen" at bounding box center [94, 228] width 123 height 10
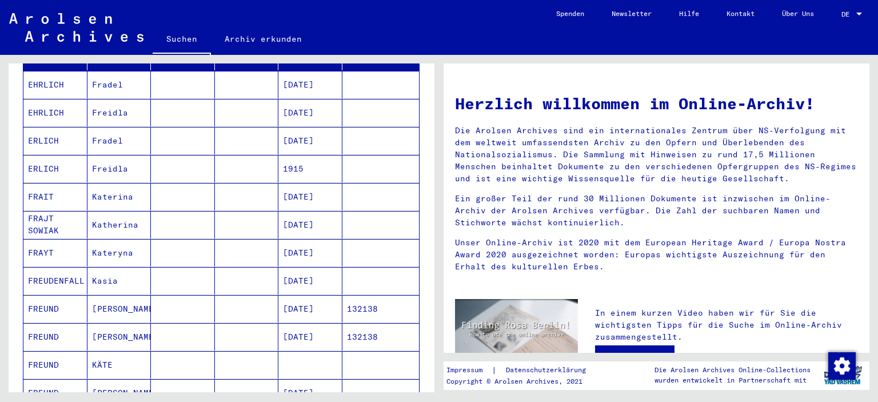
click at [38, 297] on mat-cell "FREUND" at bounding box center [55, 308] width 64 height 27
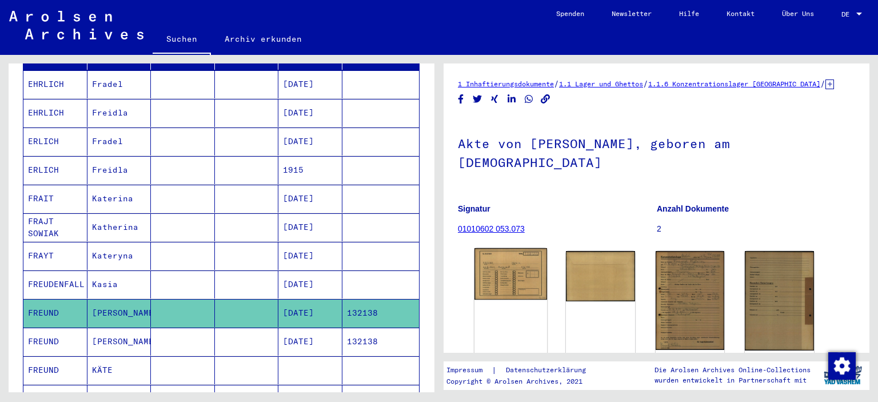
click at [508, 259] on img at bounding box center [511, 273] width 73 height 51
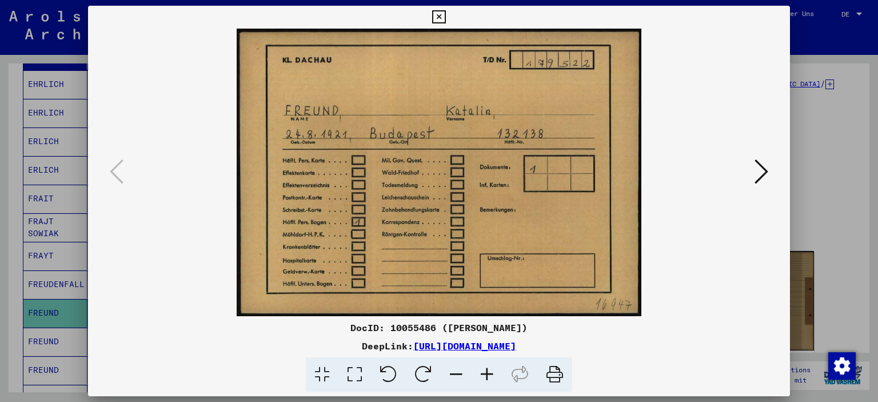
click at [766, 169] on icon at bounding box center [762, 171] width 14 height 27
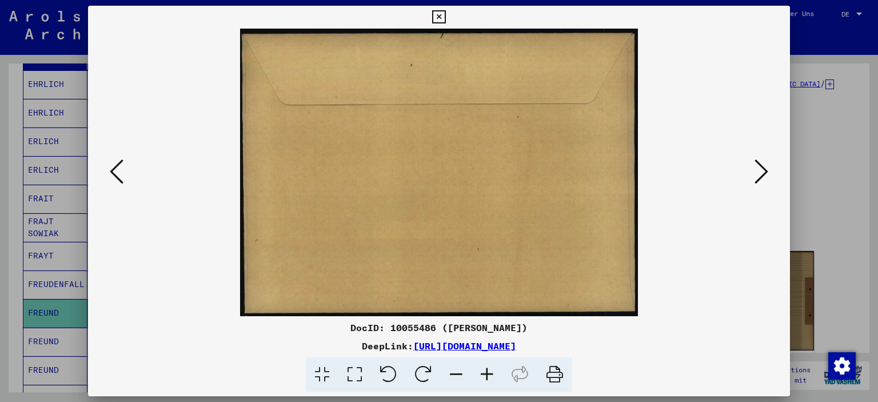
click at [766, 169] on icon at bounding box center [762, 171] width 14 height 27
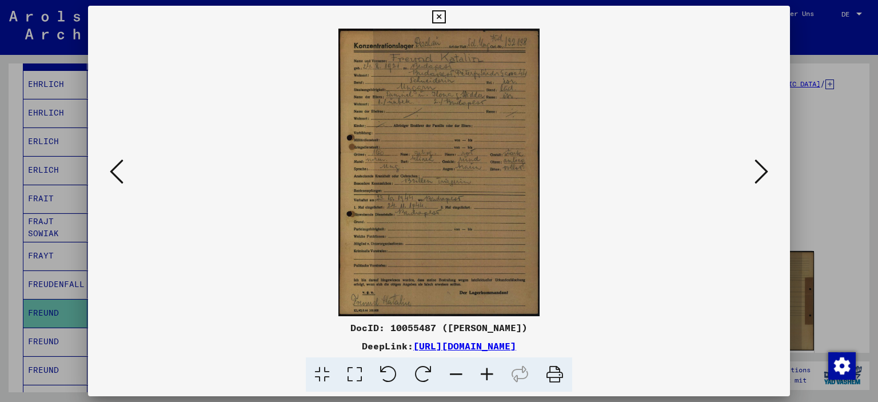
click at [480, 376] on icon at bounding box center [487, 374] width 31 height 35
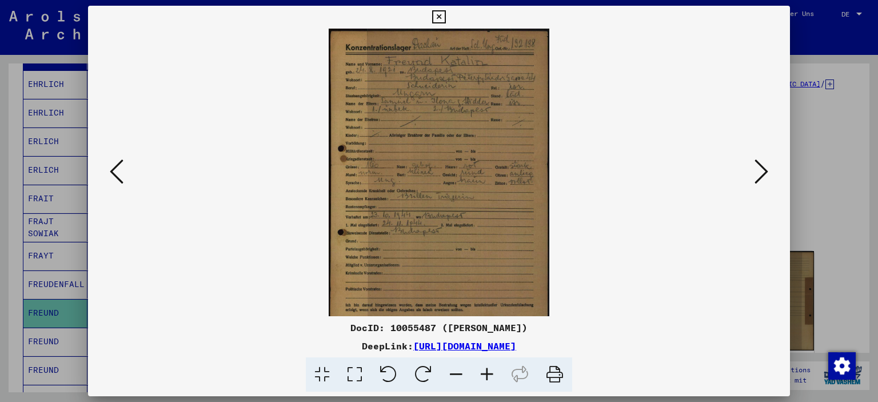
click at [480, 376] on icon at bounding box center [487, 374] width 31 height 35
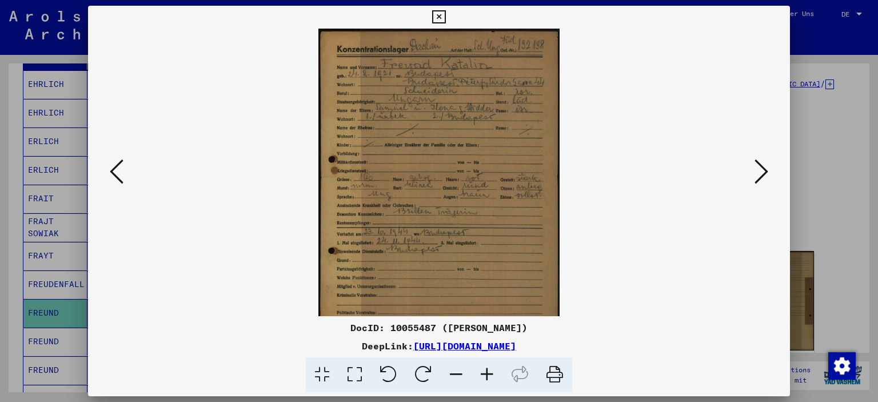
click at [480, 376] on icon at bounding box center [487, 374] width 31 height 35
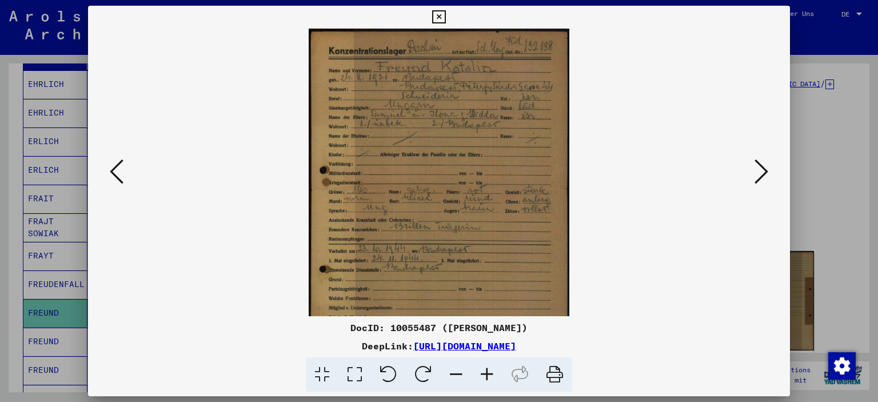
click at [480, 376] on icon at bounding box center [487, 374] width 31 height 35
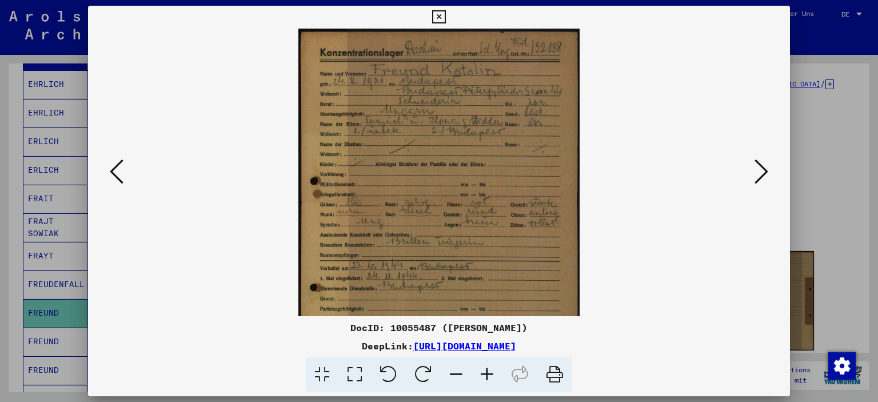
click at [480, 376] on icon at bounding box center [487, 374] width 31 height 35
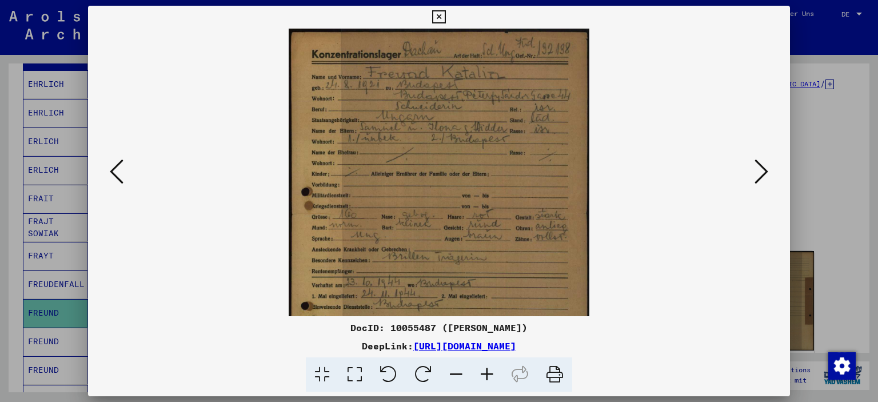
click at [437, 15] on icon at bounding box center [438, 17] width 13 height 14
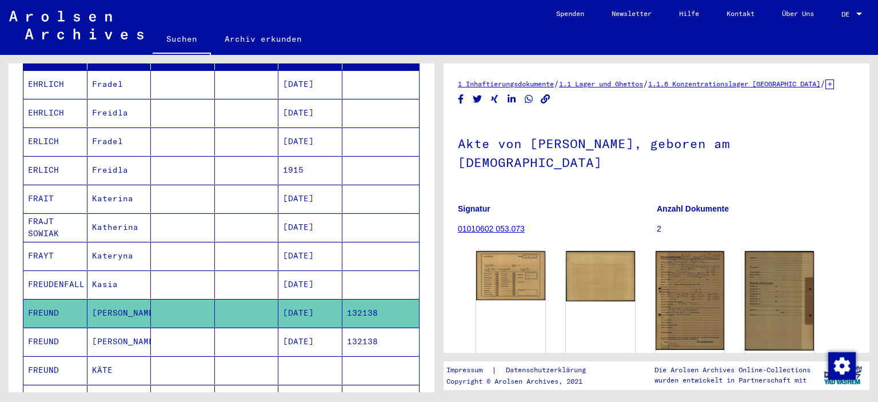
click at [354, 328] on mat-cell "132138" at bounding box center [380, 342] width 77 height 28
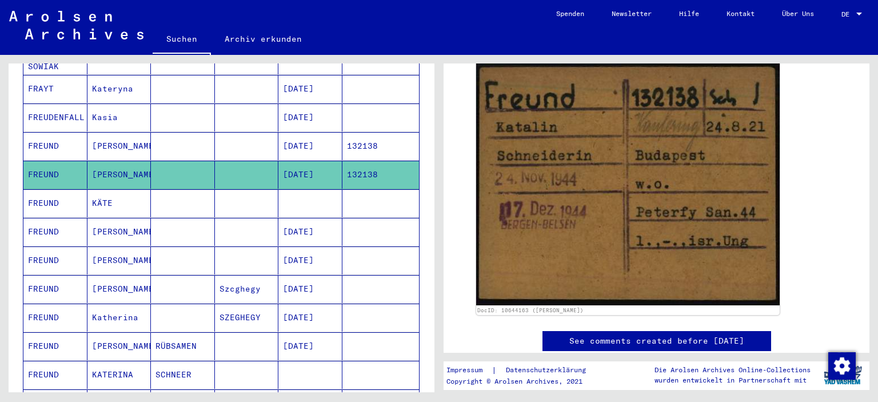
scroll to position [345, 0]
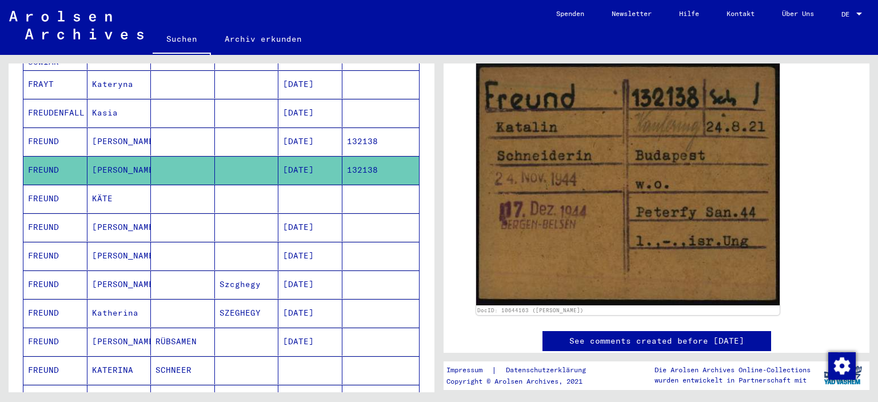
click at [35, 299] on mat-cell "FREUND" at bounding box center [55, 313] width 64 height 28
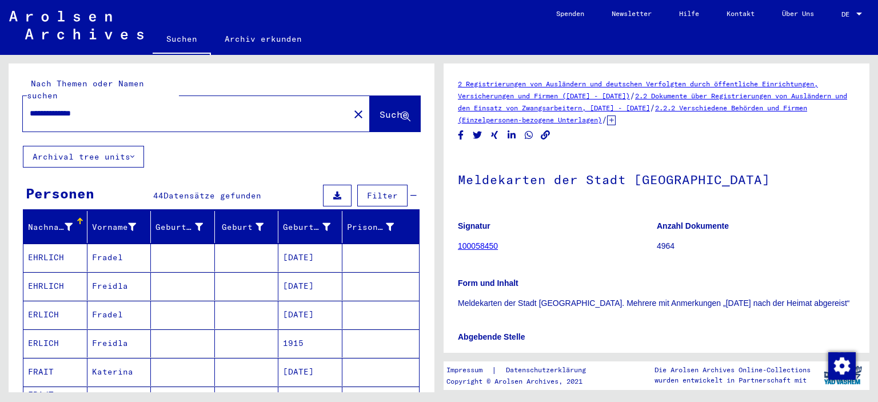
click at [63, 107] on input "**********" at bounding box center [186, 113] width 313 height 12
type input "**********"
click at [401, 112] on icon at bounding box center [406, 117] width 10 height 10
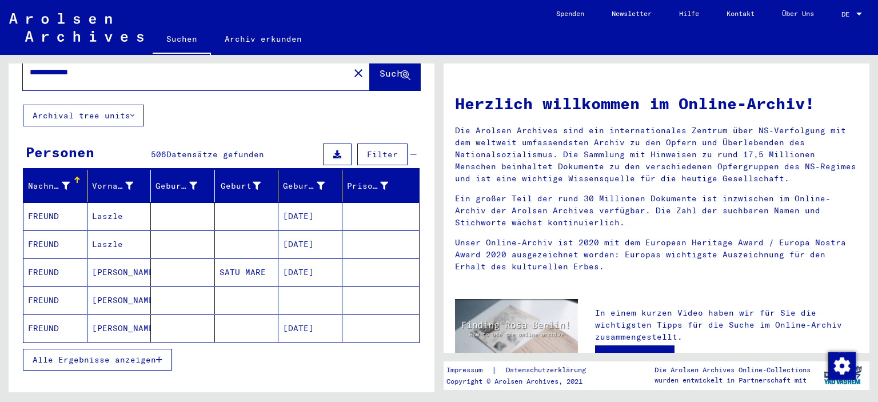
scroll to position [172, 0]
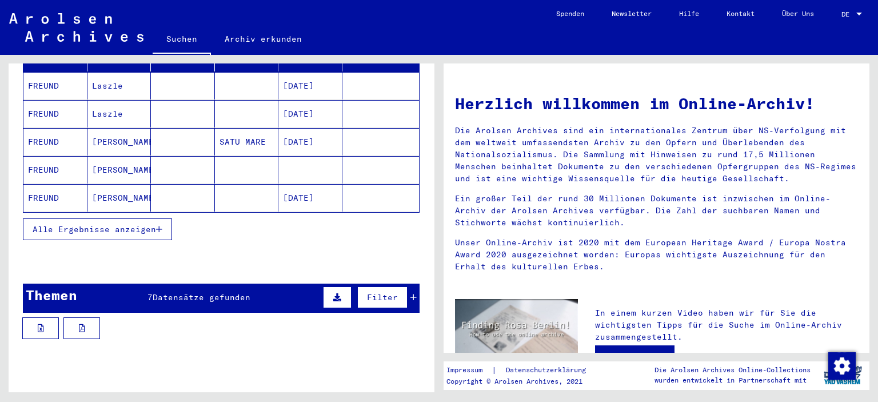
click at [66, 224] on span "Alle Ergebnisse anzeigen" at bounding box center [94, 229] width 123 height 10
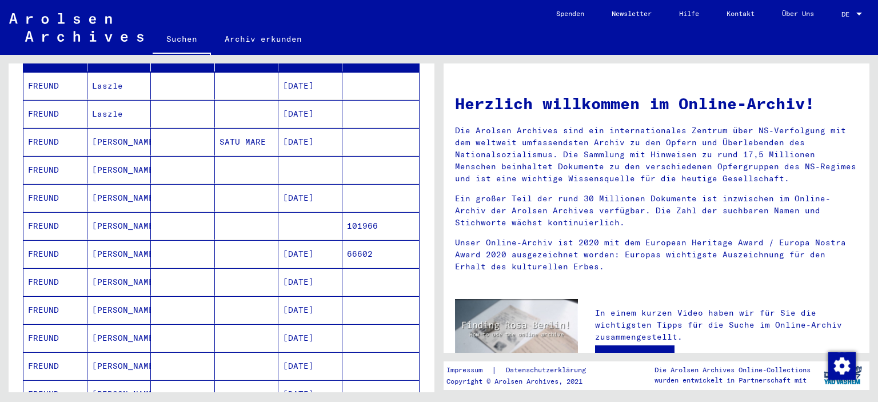
click at [53, 213] on mat-cell "FREUND" at bounding box center [55, 225] width 64 height 27
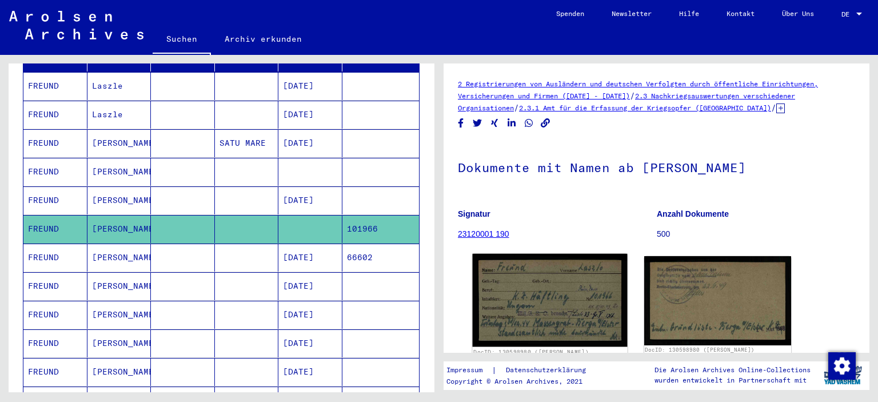
scroll to position [57, 0]
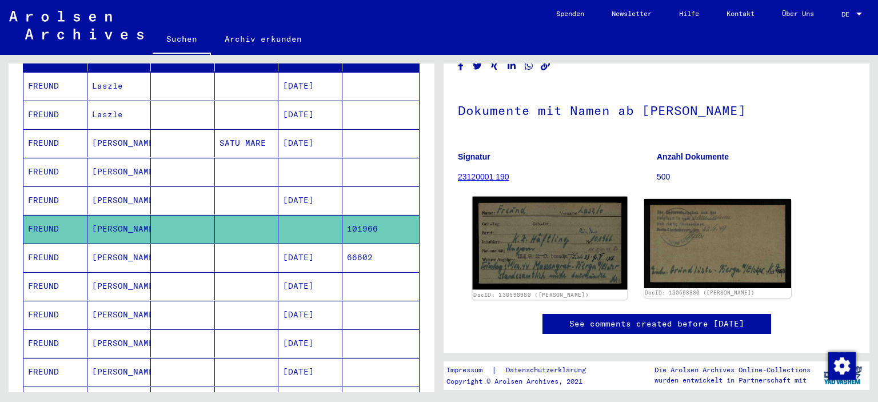
click at [567, 240] on img at bounding box center [550, 243] width 154 height 93
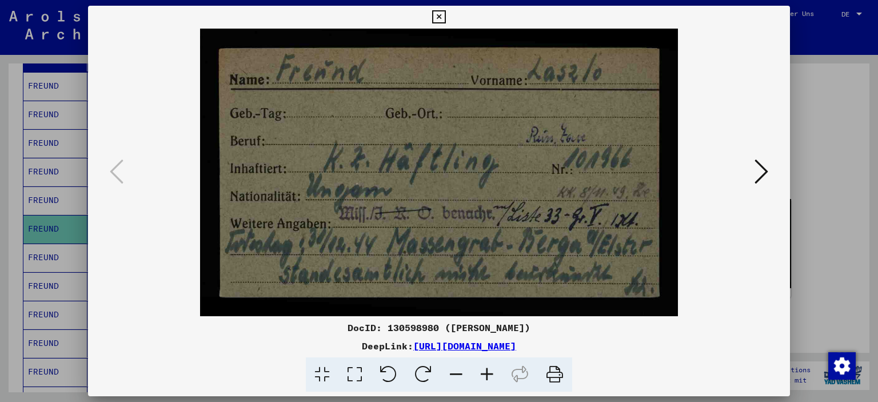
click at [762, 171] on icon at bounding box center [762, 171] width 14 height 27
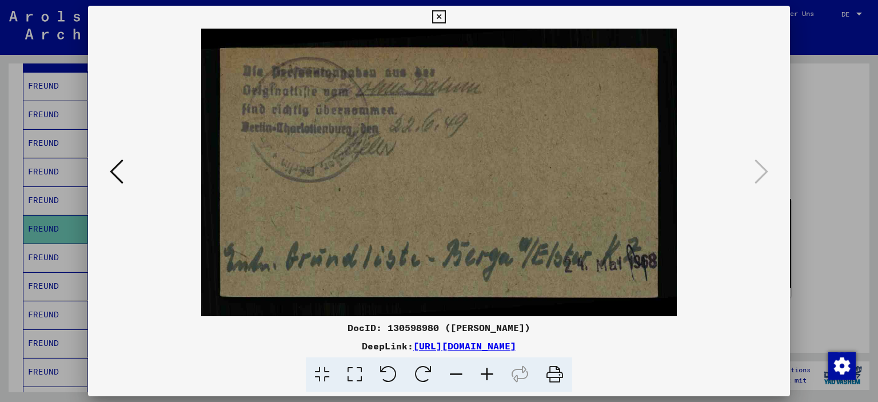
click at [439, 15] on icon at bounding box center [438, 17] width 13 height 14
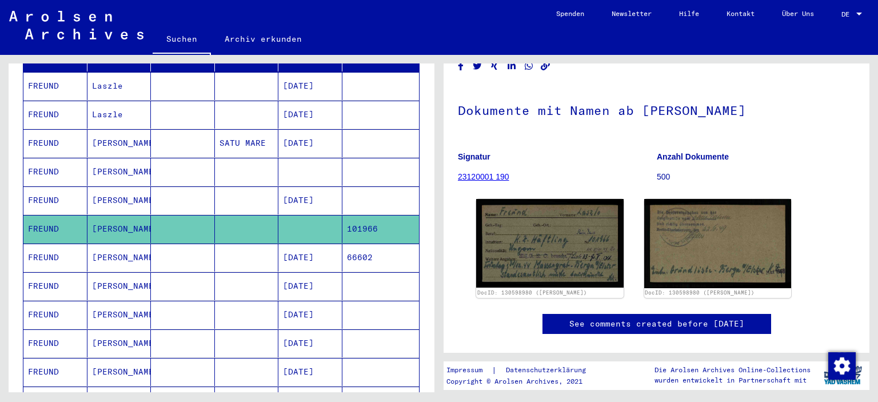
click at [46, 160] on mat-cell "FREUND" at bounding box center [55, 172] width 64 height 28
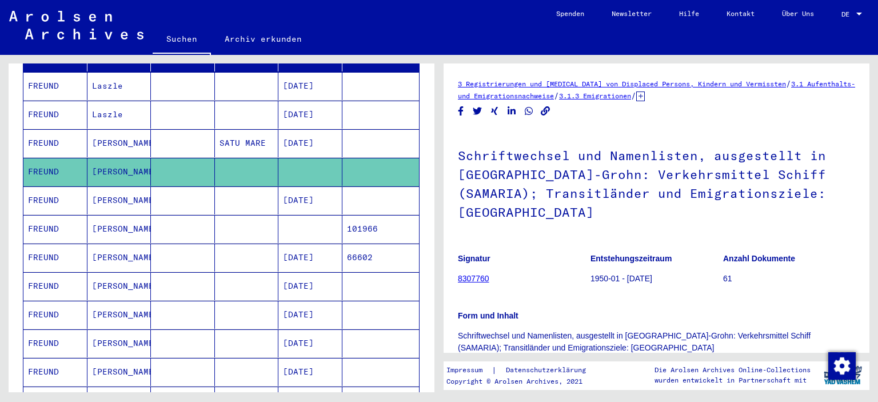
click at [365, 215] on mat-cell "101966" at bounding box center [380, 229] width 77 height 28
